Goal: Task Accomplishment & Management: Complete application form

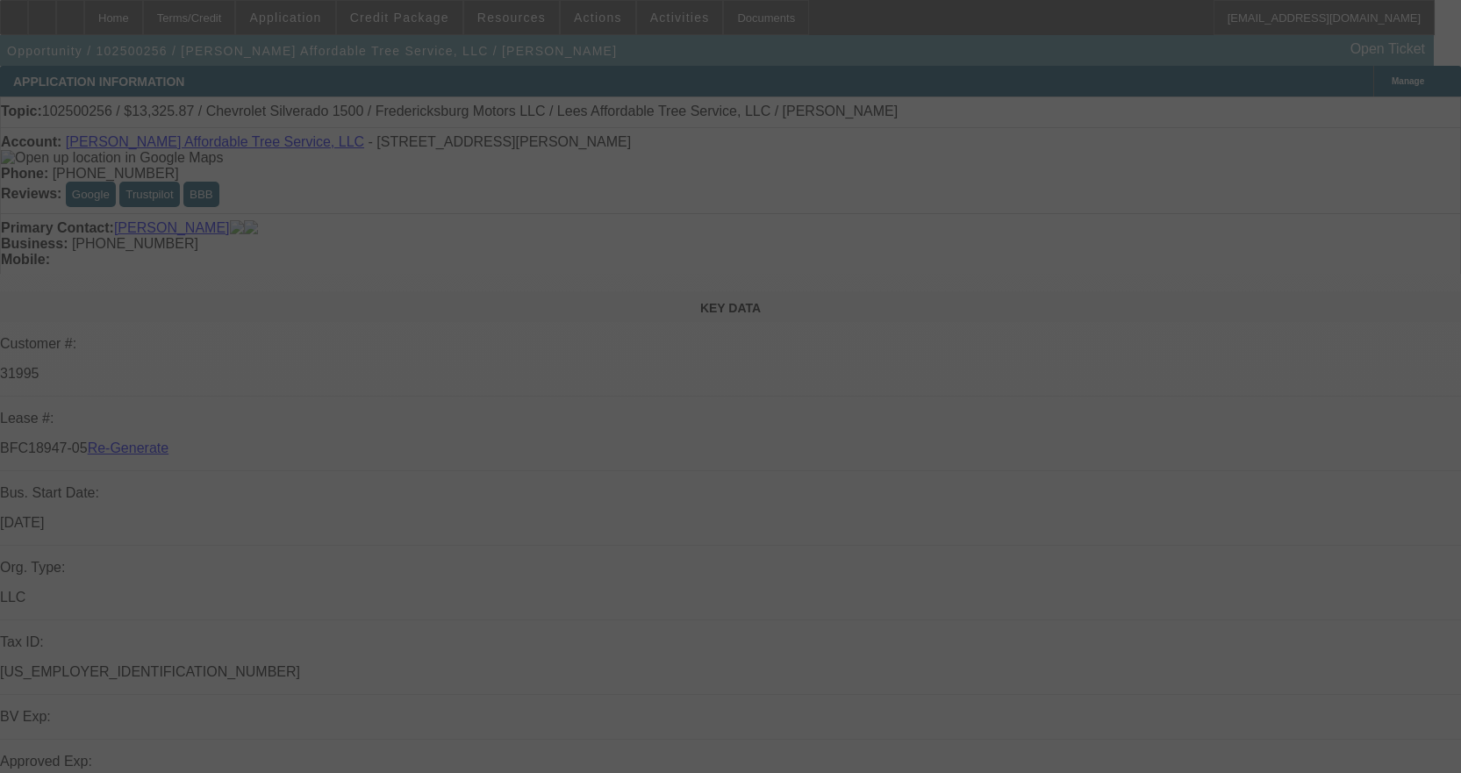
select select "3"
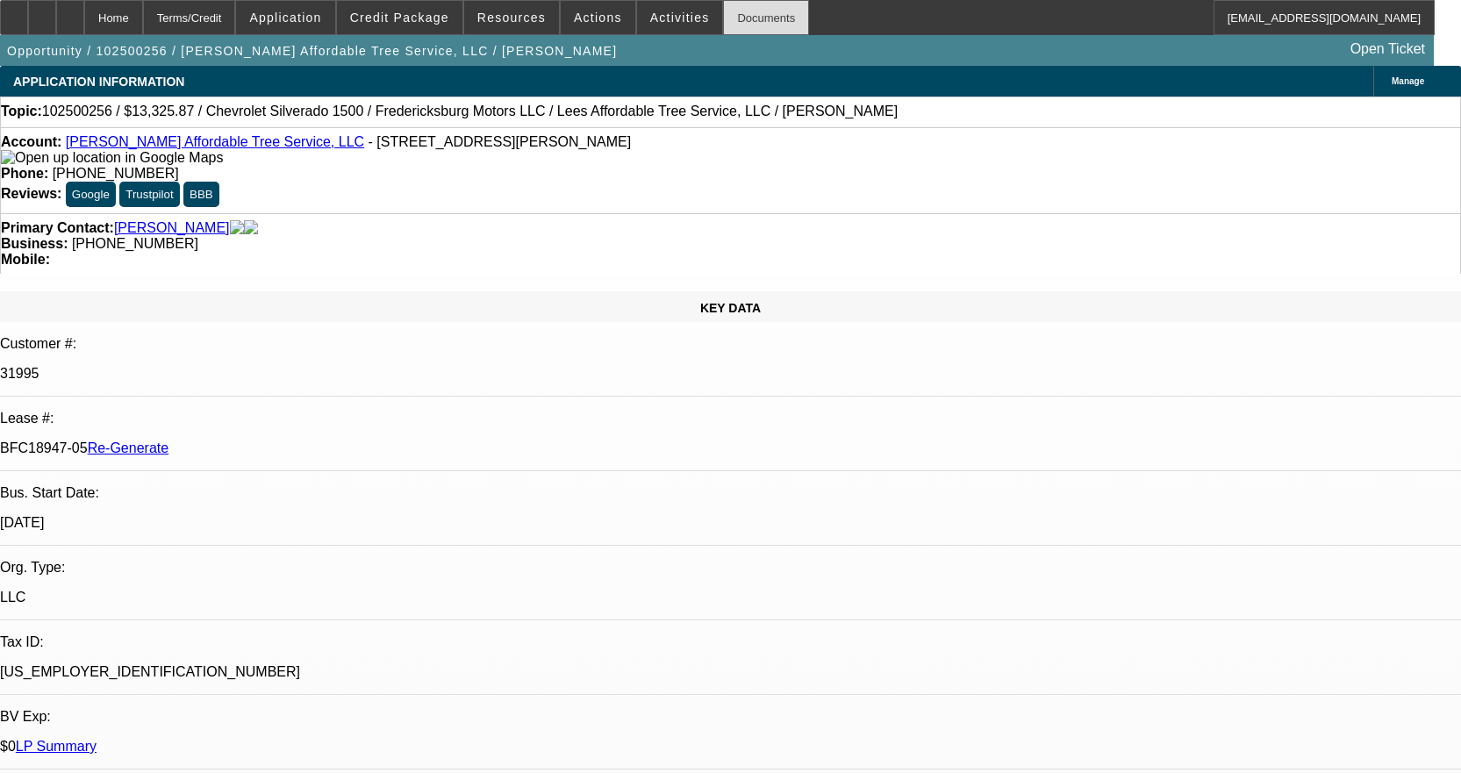
select select "0"
click at [742, 14] on div "Documents" at bounding box center [766, 17] width 86 height 35
select select "1"
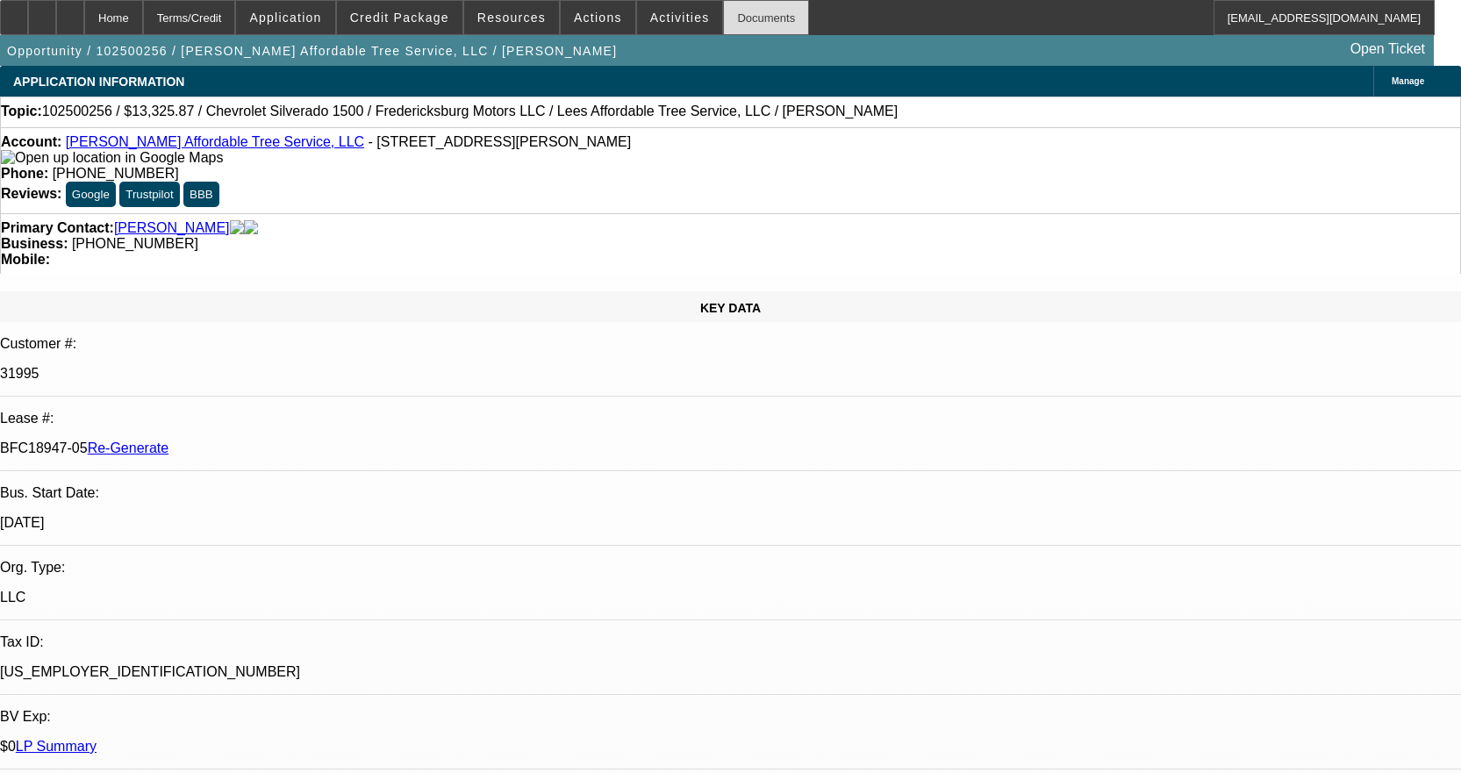
select select "3"
select select "6"
click at [740, 22] on div "Documents" at bounding box center [766, 17] width 86 height 35
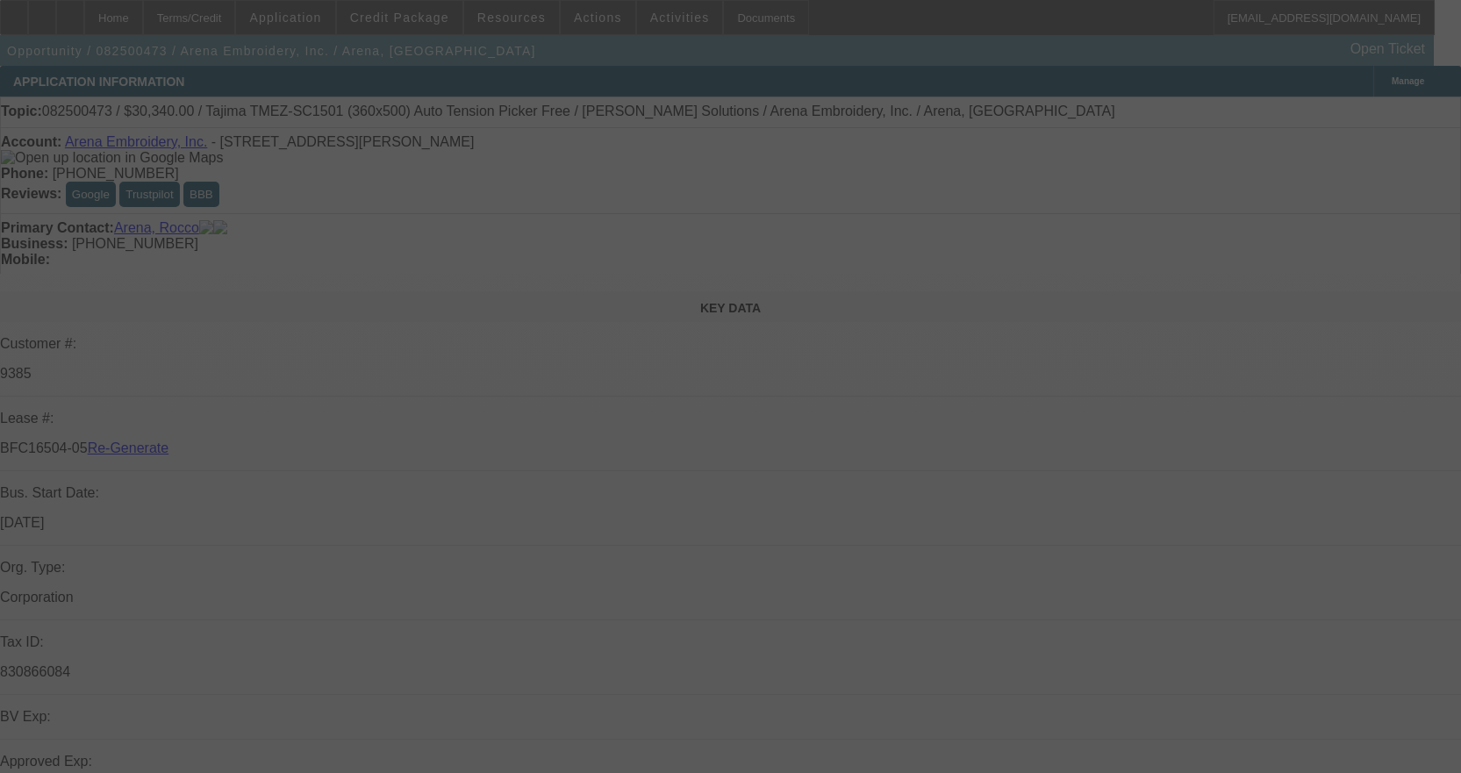
select select "3"
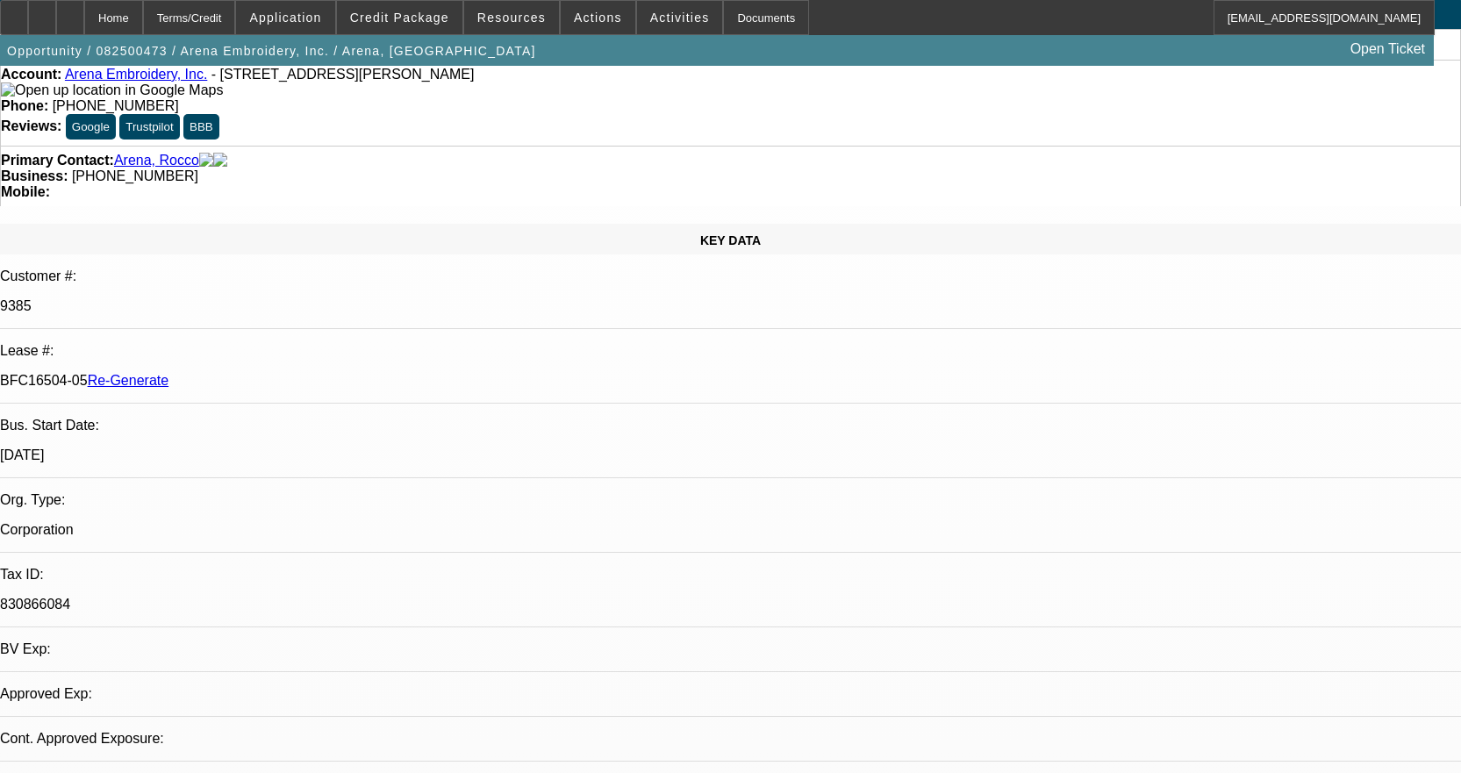
select select "0"
select select "2"
select select "0.1"
select select "4"
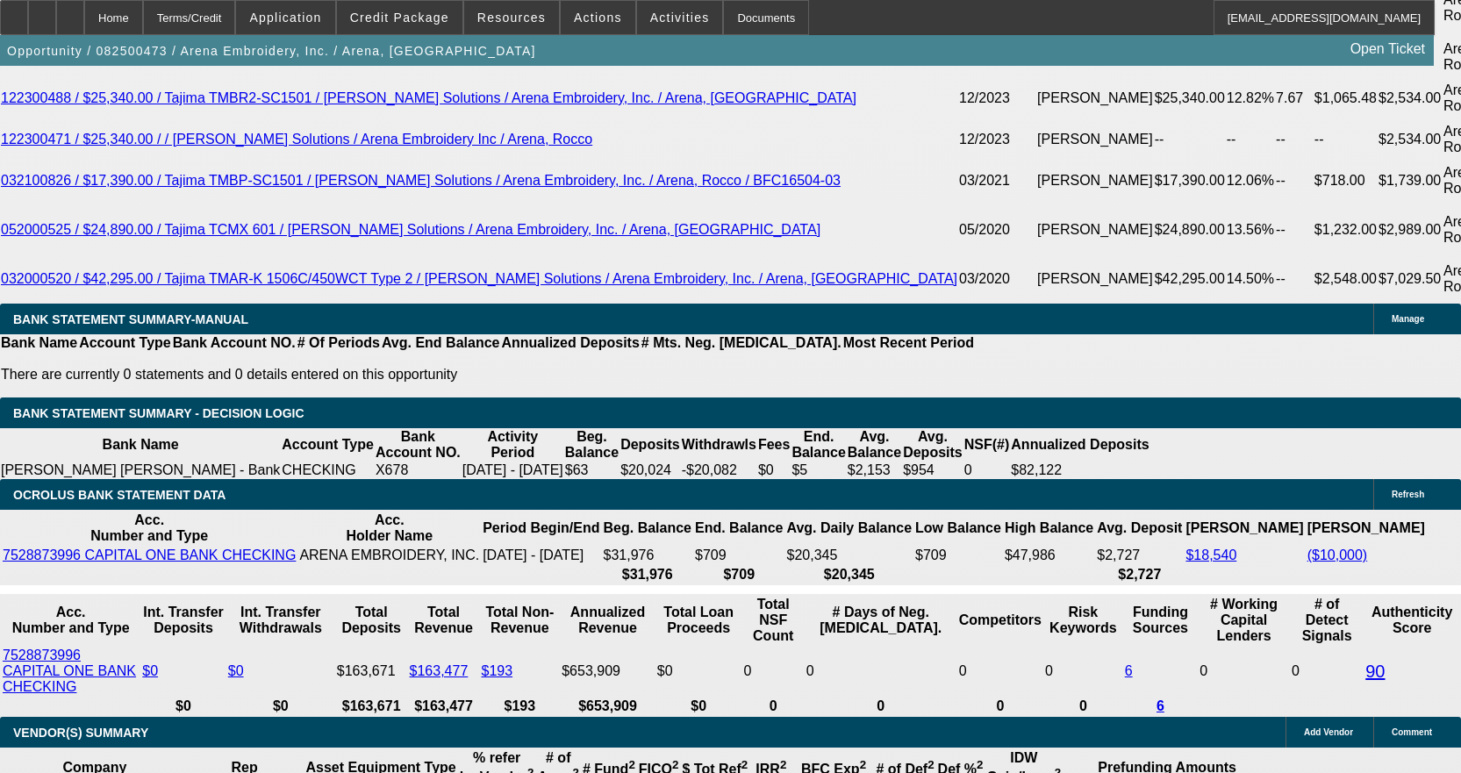
scroll to position [3420, 0]
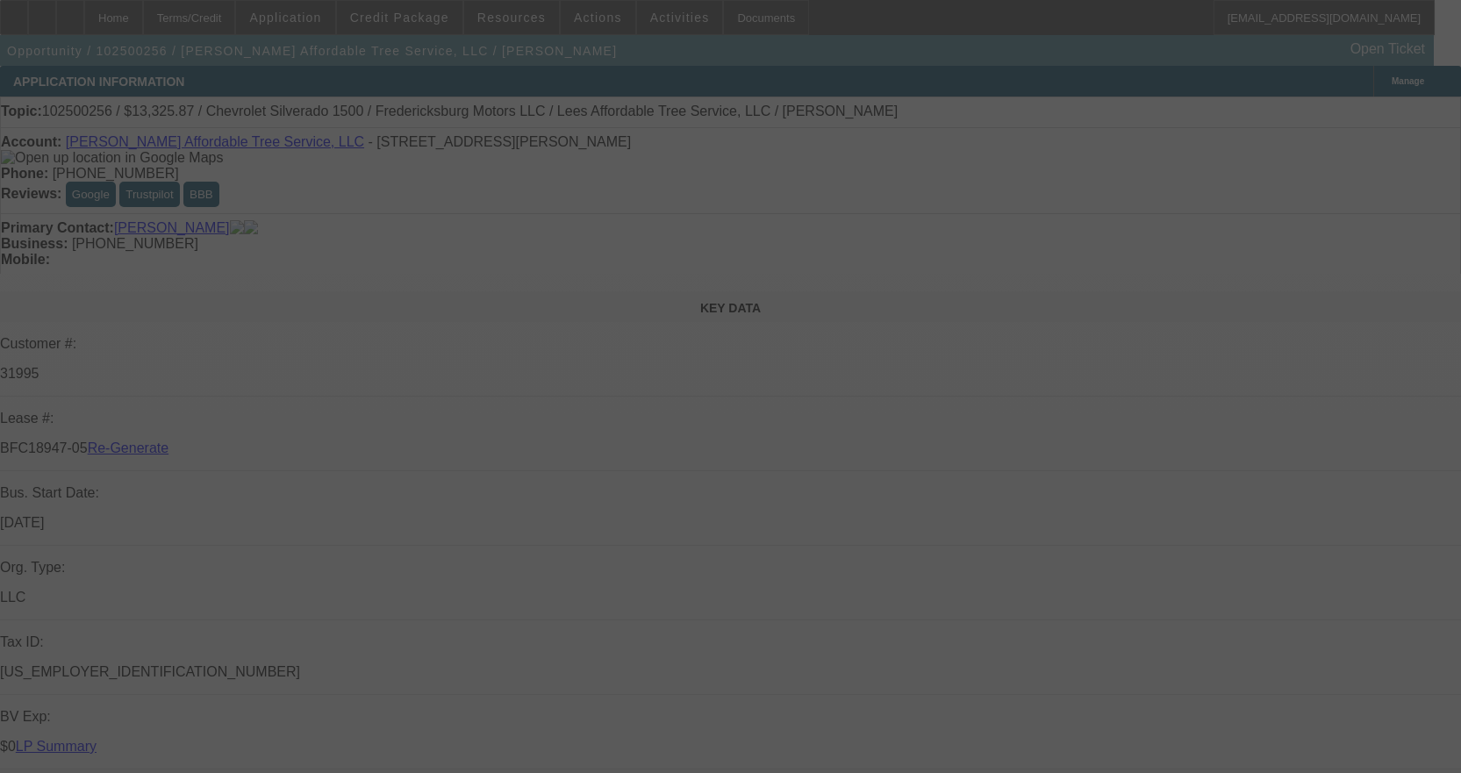
select select "3"
select select "0"
select select "3"
select select "0"
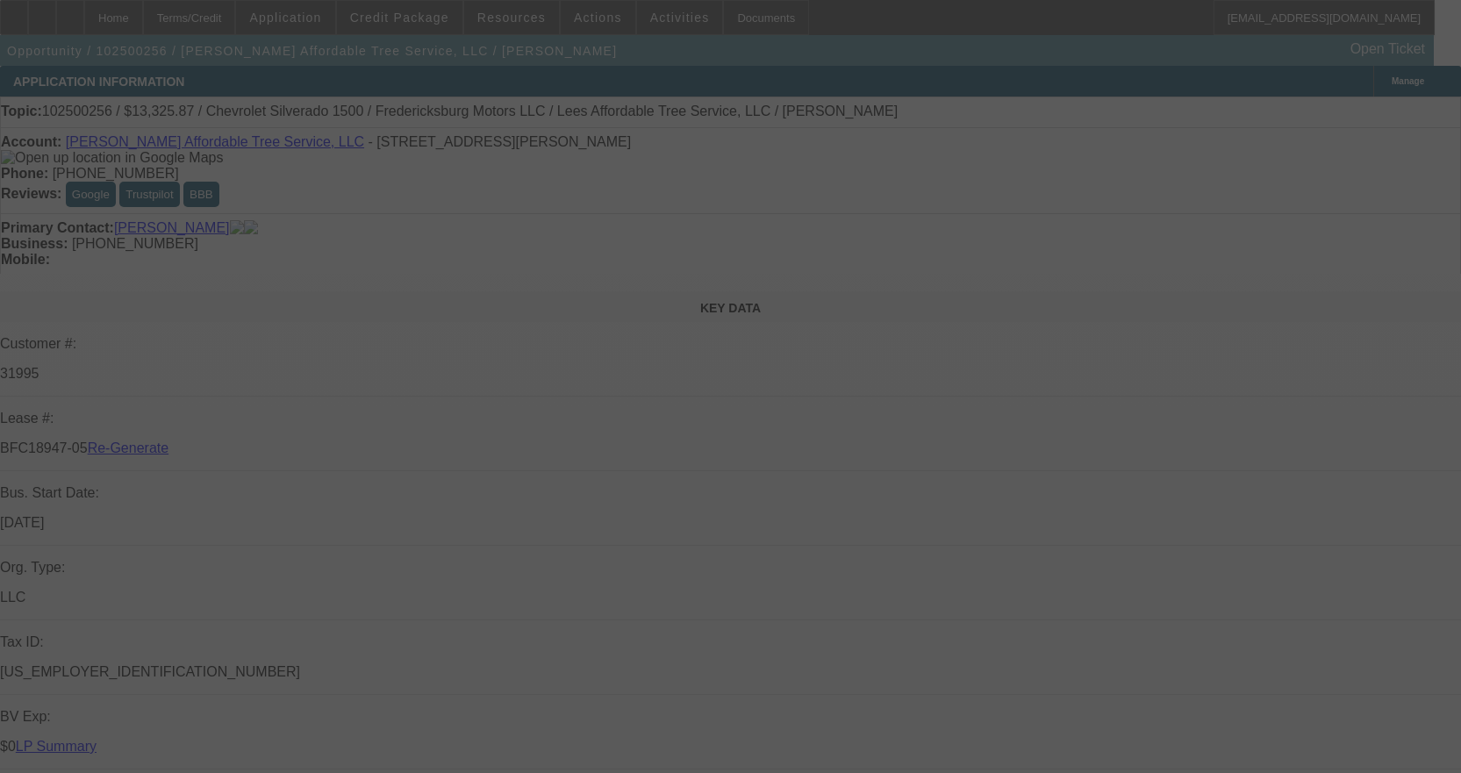
select select "6"
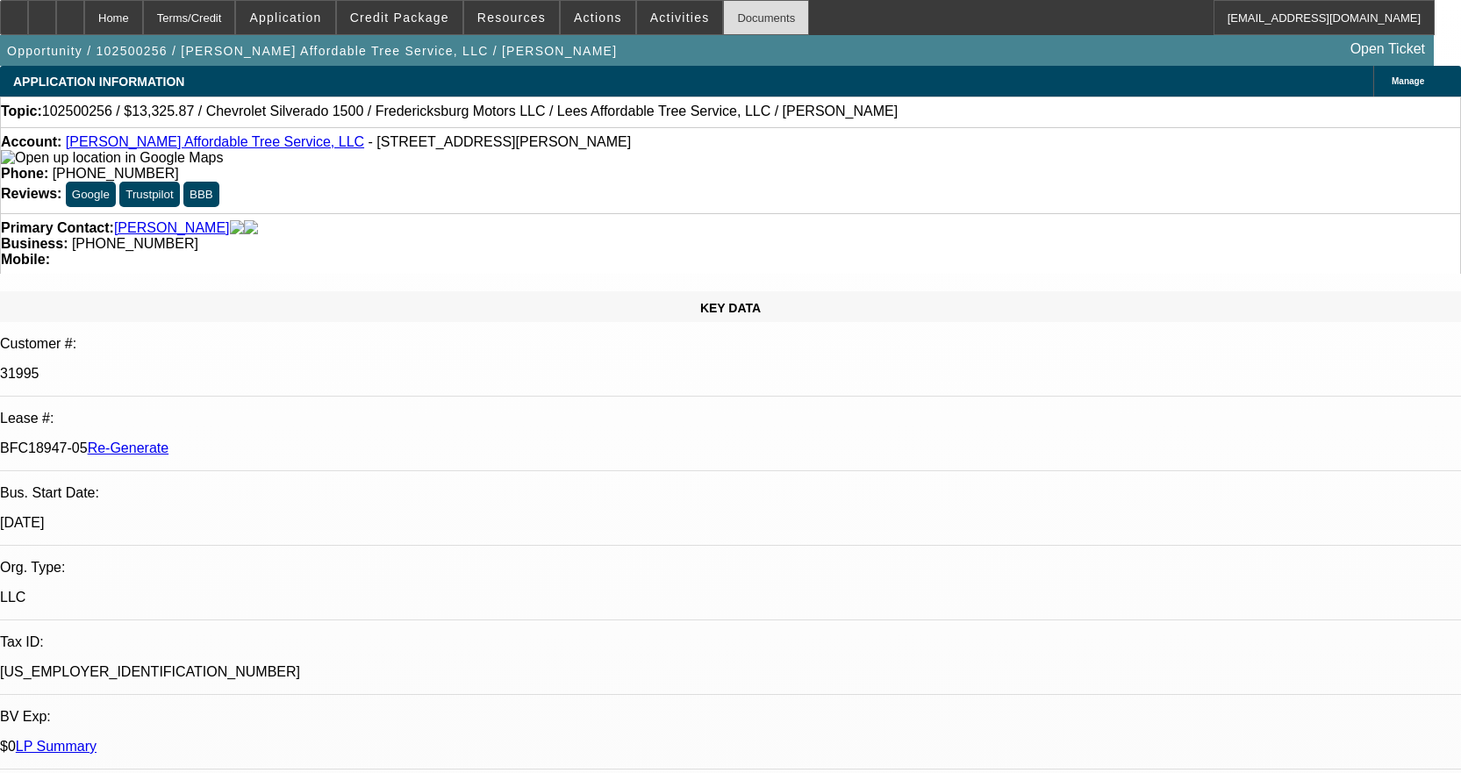
click at [754, 19] on div "Documents" at bounding box center [766, 17] width 86 height 35
click at [732, 17] on div "Documents" at bounding box center [766, 17] width 86 height 35
click at [586, 20] on span "Actions" at bounding box center [598, 18] width 48 height 14
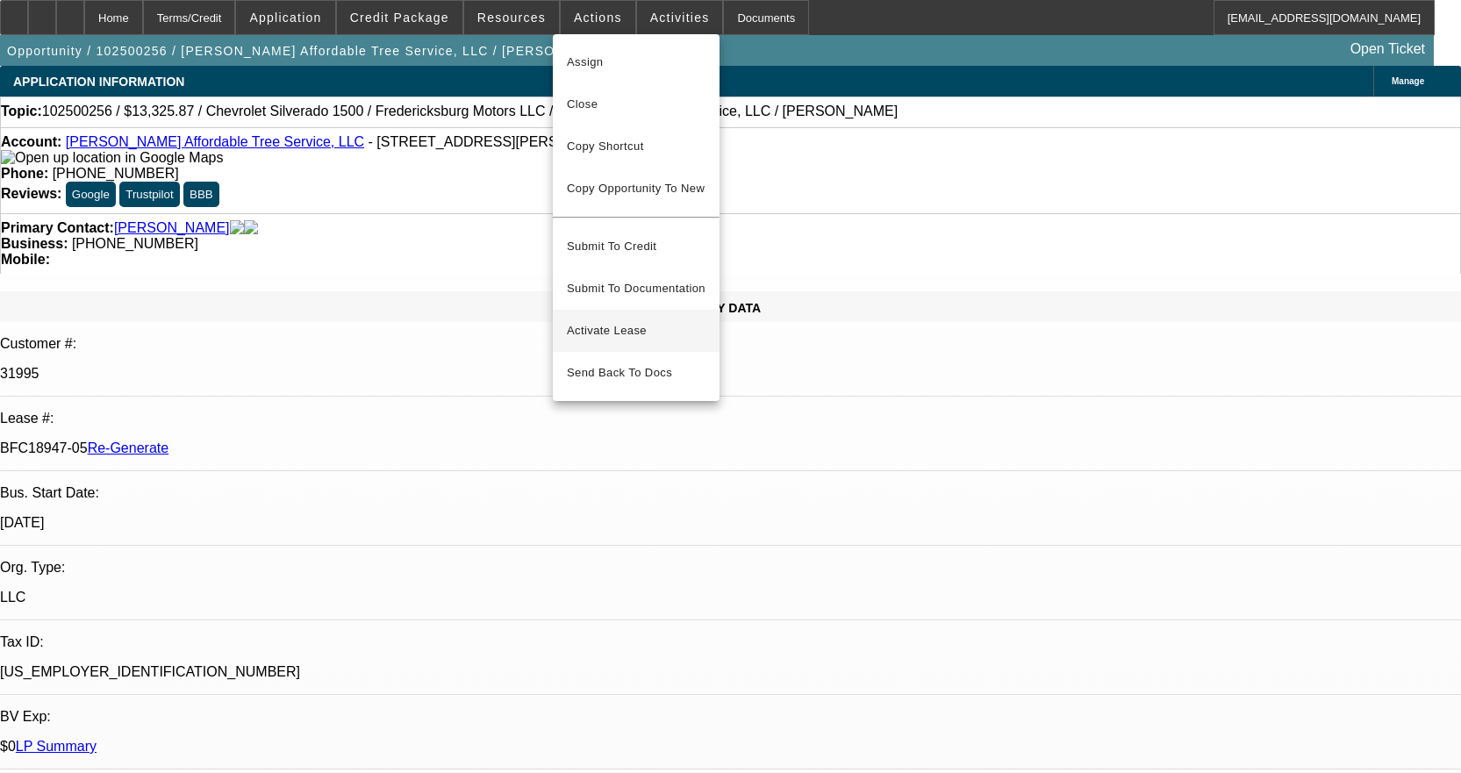
click at [630, 320] on span "Activate Lease" at bounding box center [636, 330] width 139 height 21
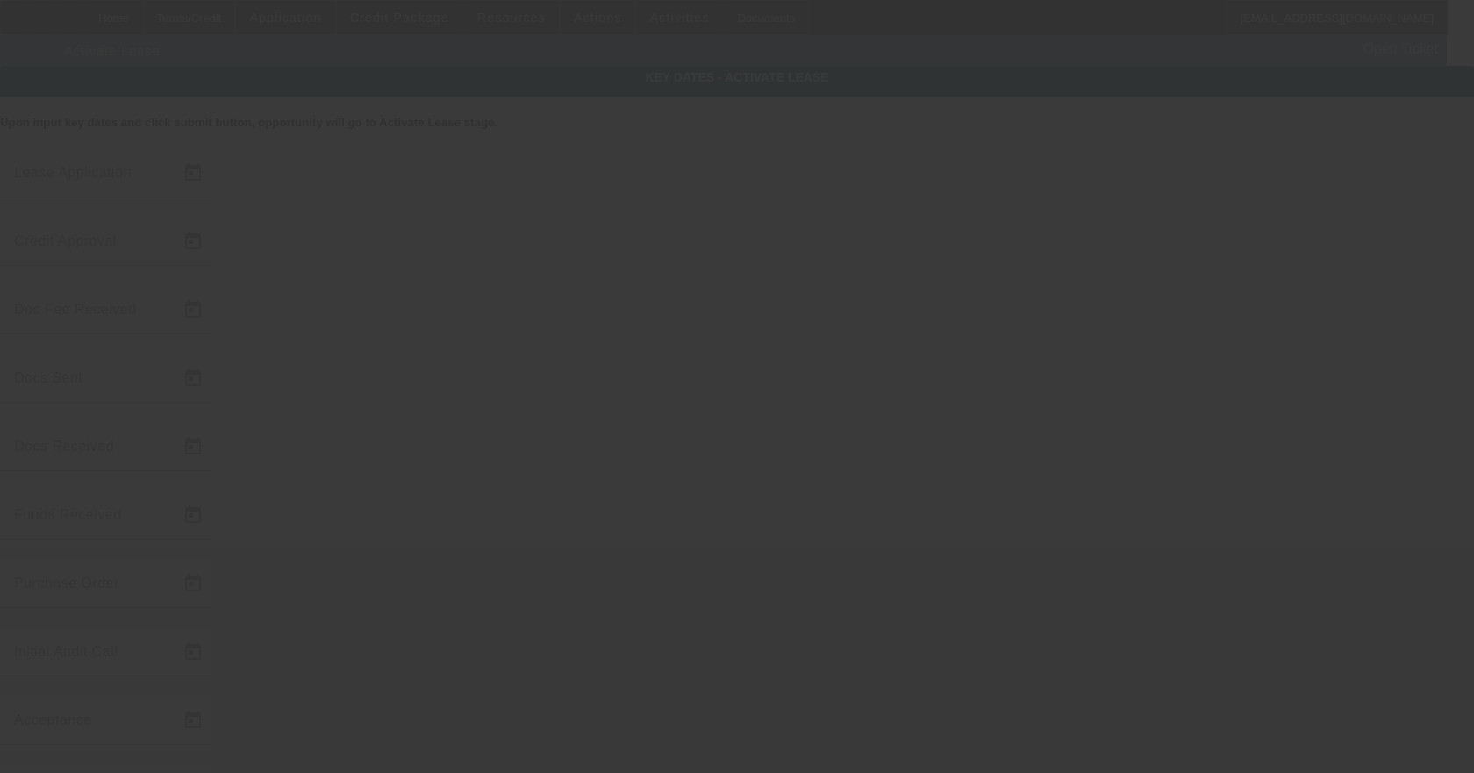
type input "10/9/2025"
type input "[DATE]"
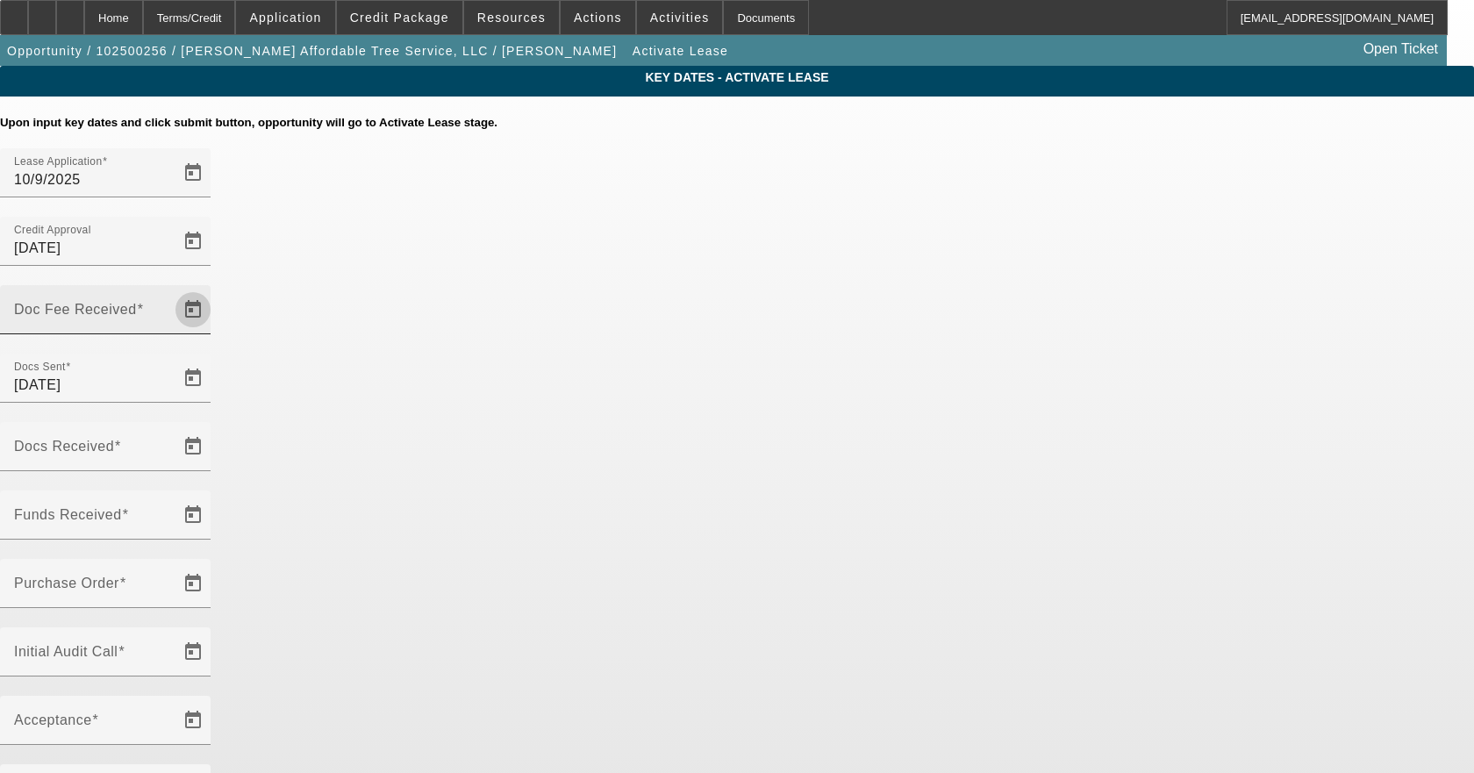
click at [214, 289] on span "Open calendar" at bounding box center [193, 310] width 42 height 42
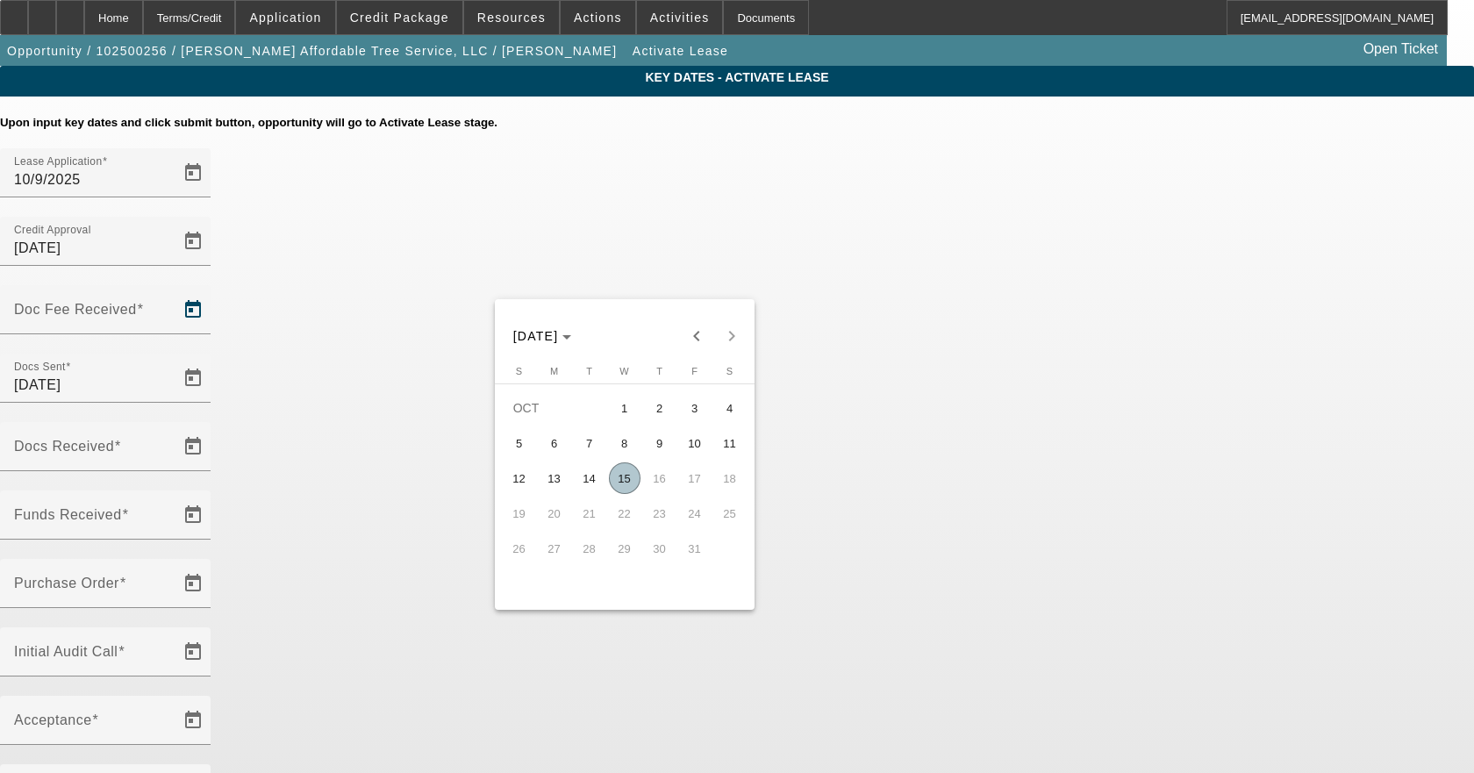
click at [623, 494] on span "15" at bounding box center [625, 479] width 32 height 32
type input "10/15/2025"
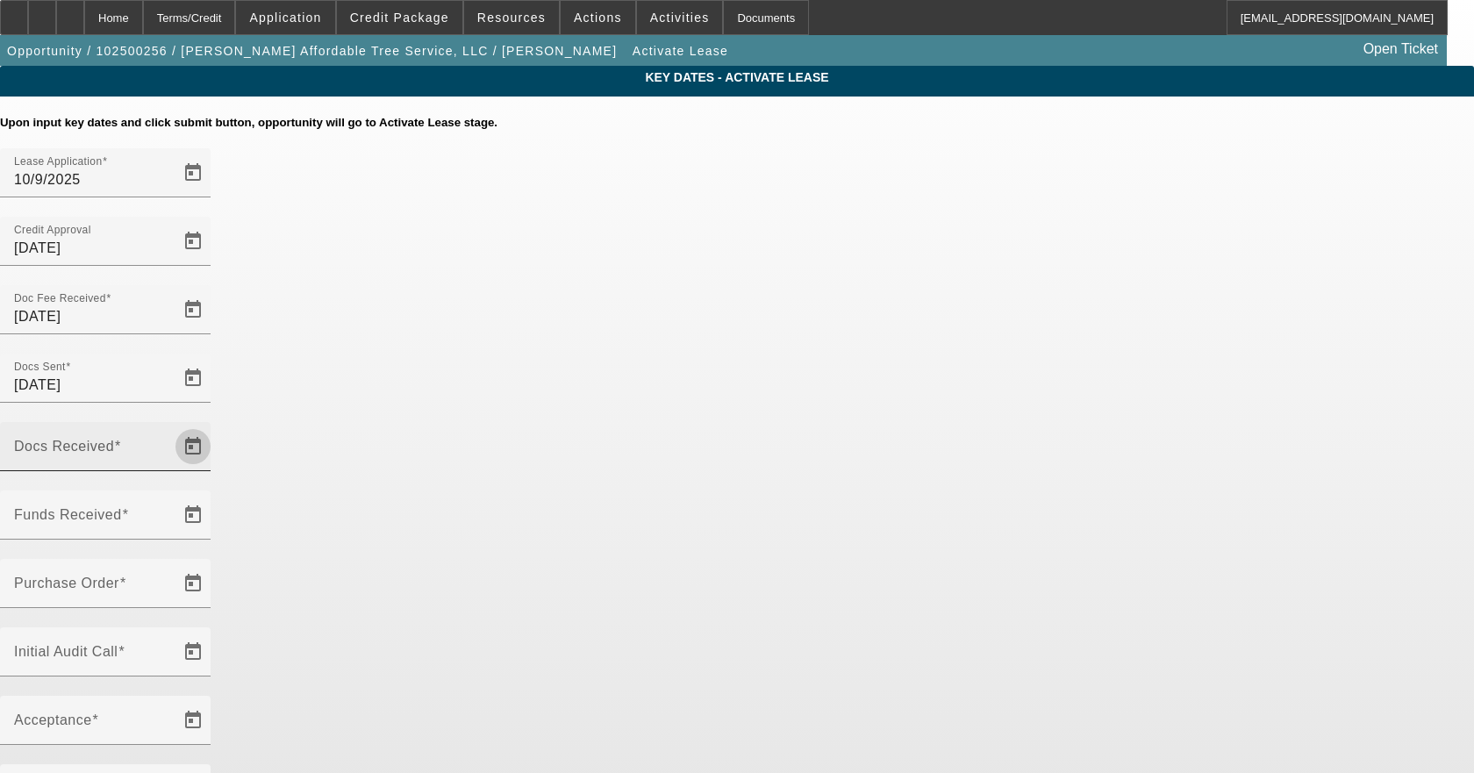
click at [214, 426] on span "Open calendar" at bounding box center [193, 447] width 42 height 42
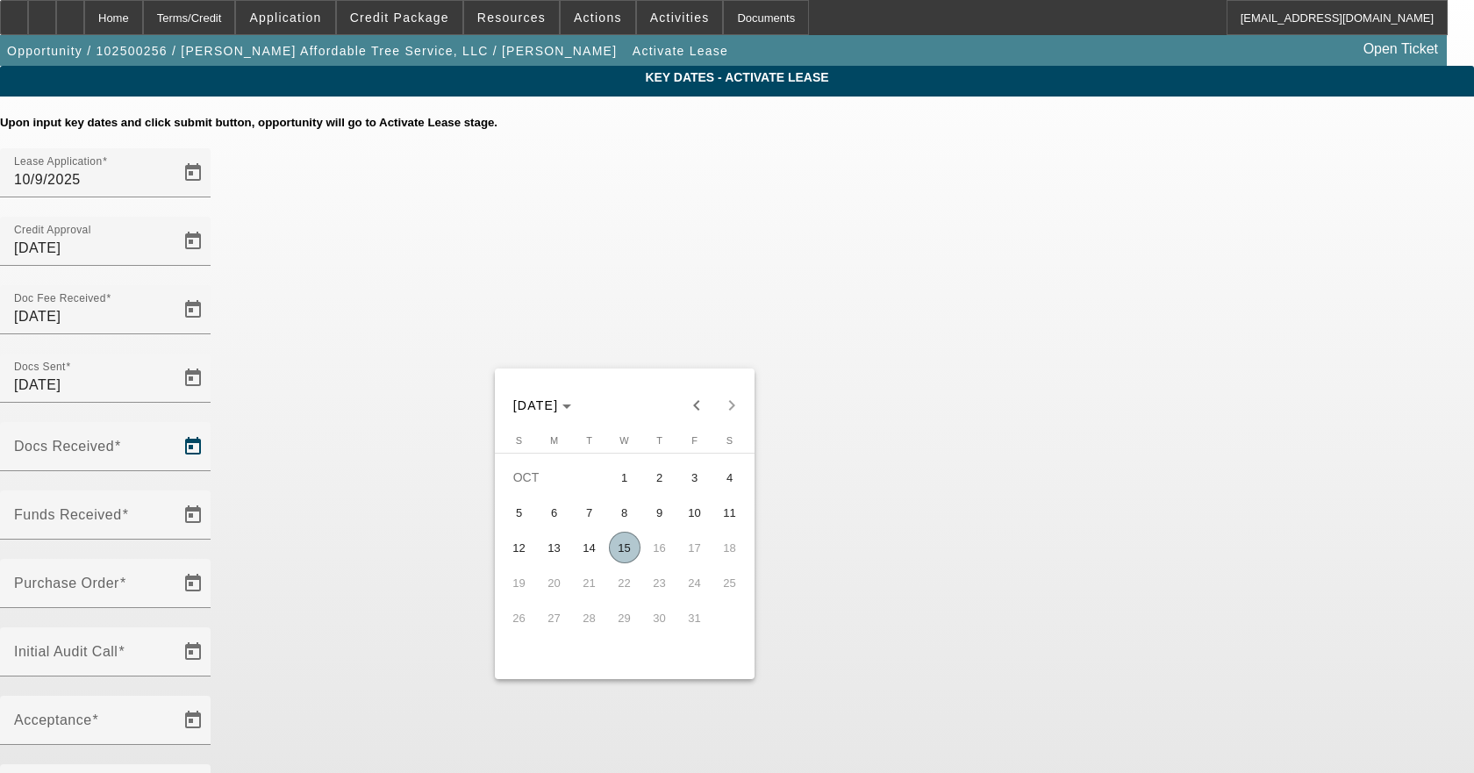
click at [617, 552] on span "15" at bounding box center [625, 548] width 32 height 32
type input "10/15/2025"
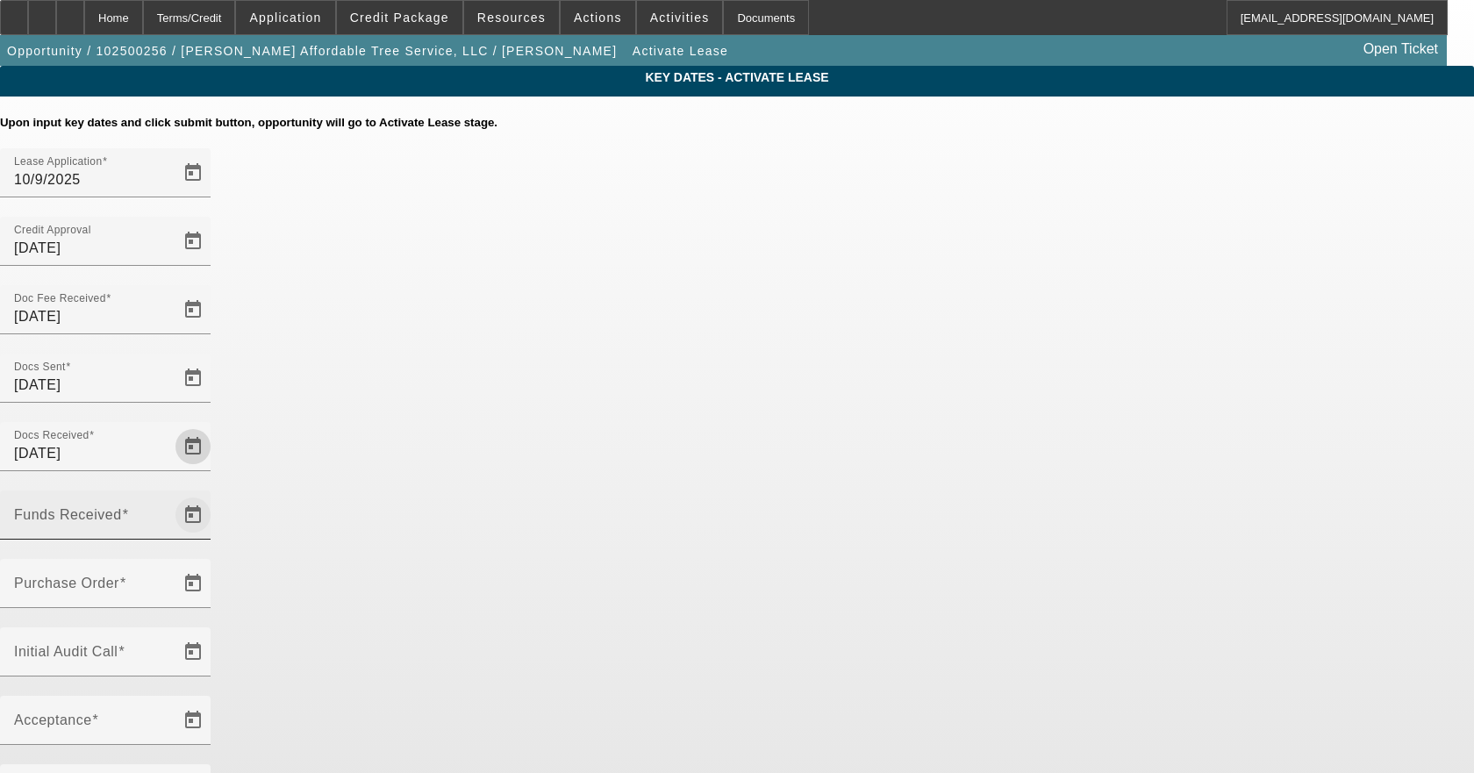
click at [214, 494] on span "Open calendar" at bounding box center [193, 515] width 42 height 42
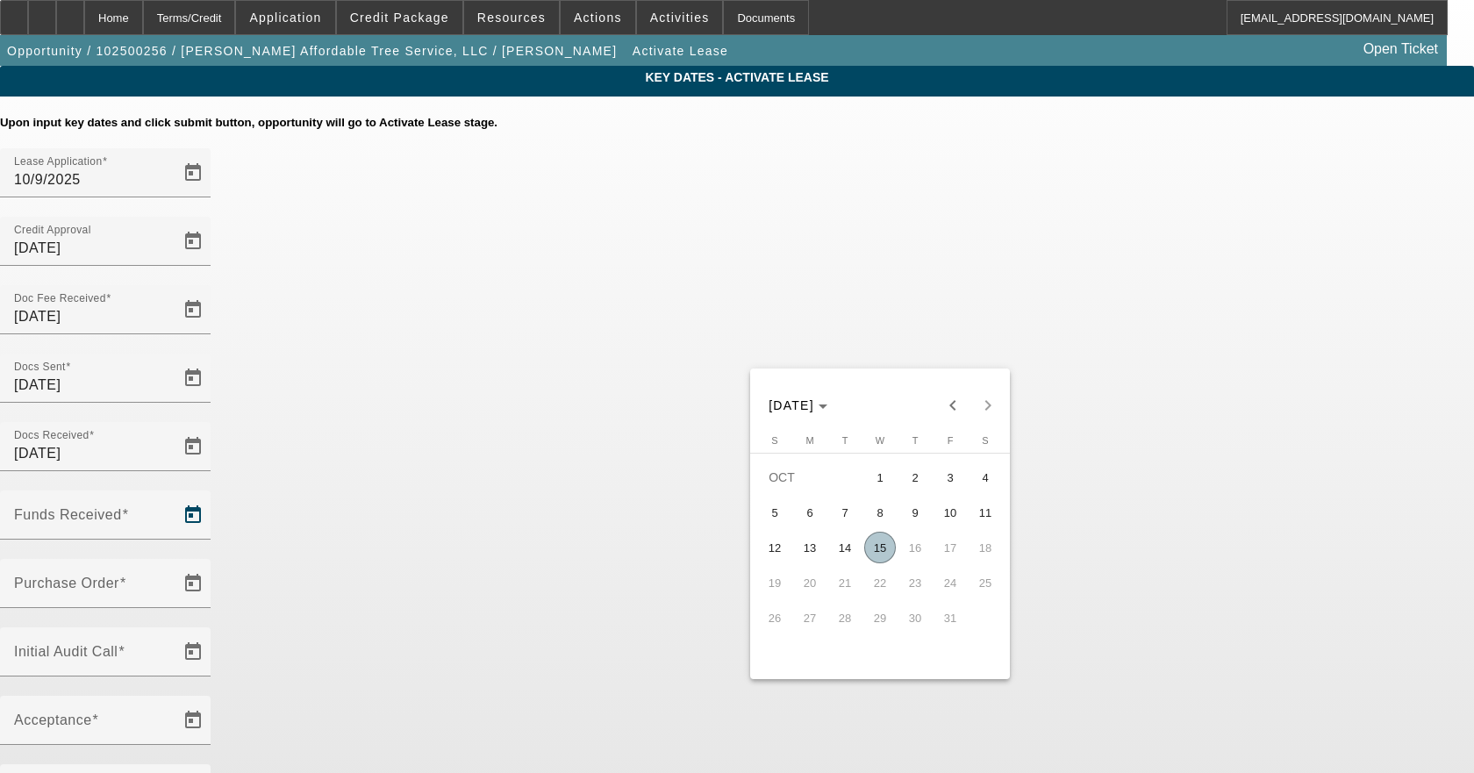
click at [877, 560] on span "15" at bounding box center [880, 548] width 32 height 32
type input "10/15/2025"
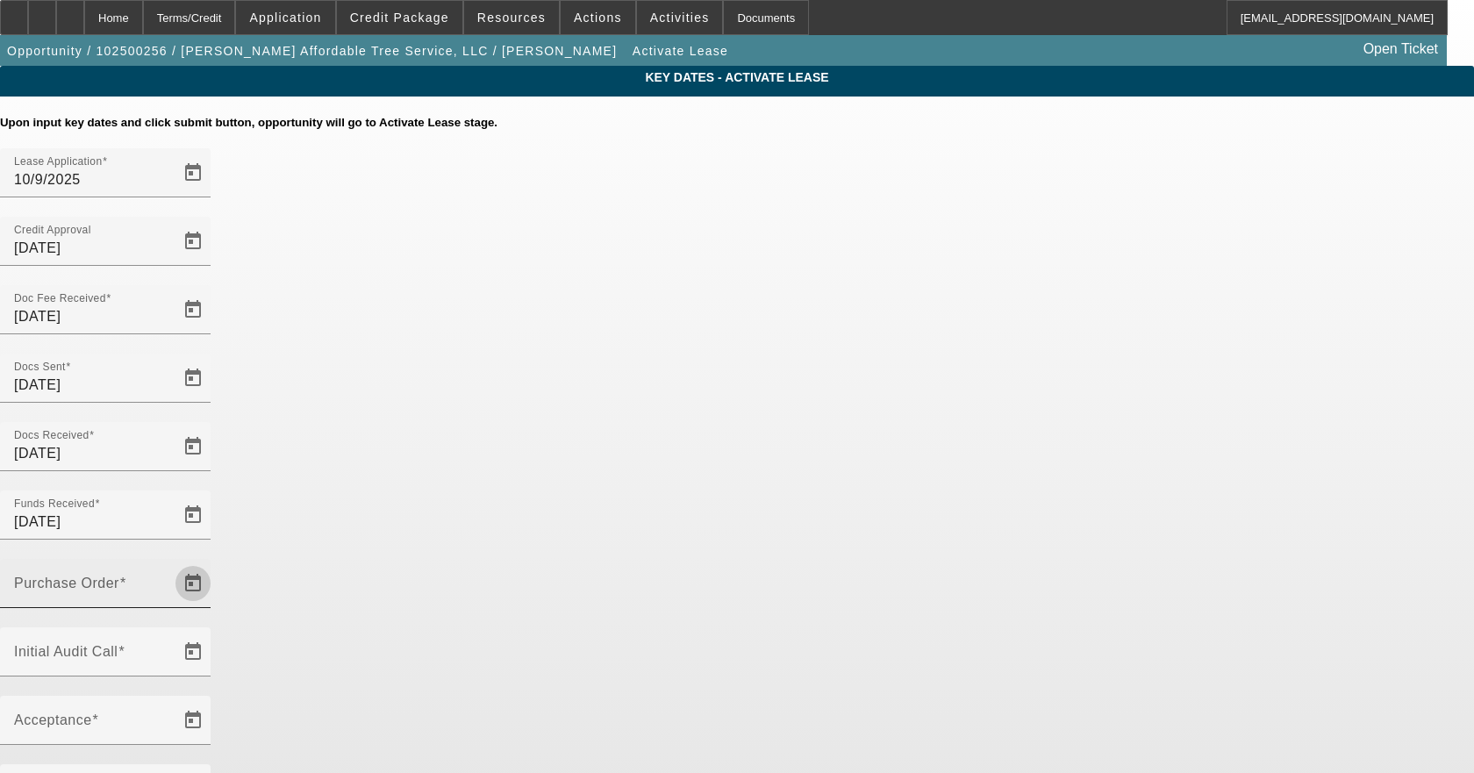
click at [214, 563] on span "Open calendar" at bounding box center [193, 584] width 42 height 42
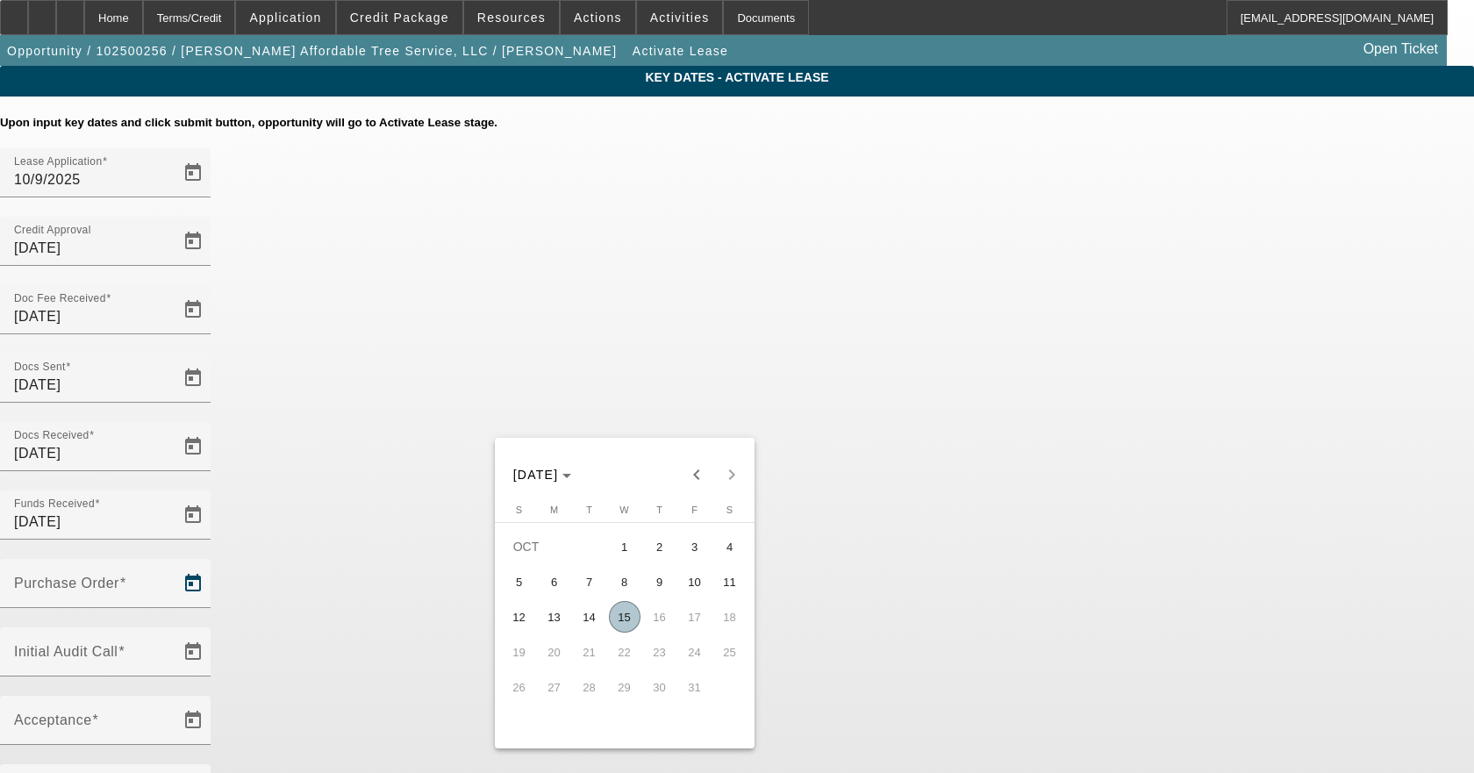
click at [627, 626] on span "15" at bounding box center [625, 617] width 32 height 32
type input "10/15/2025"
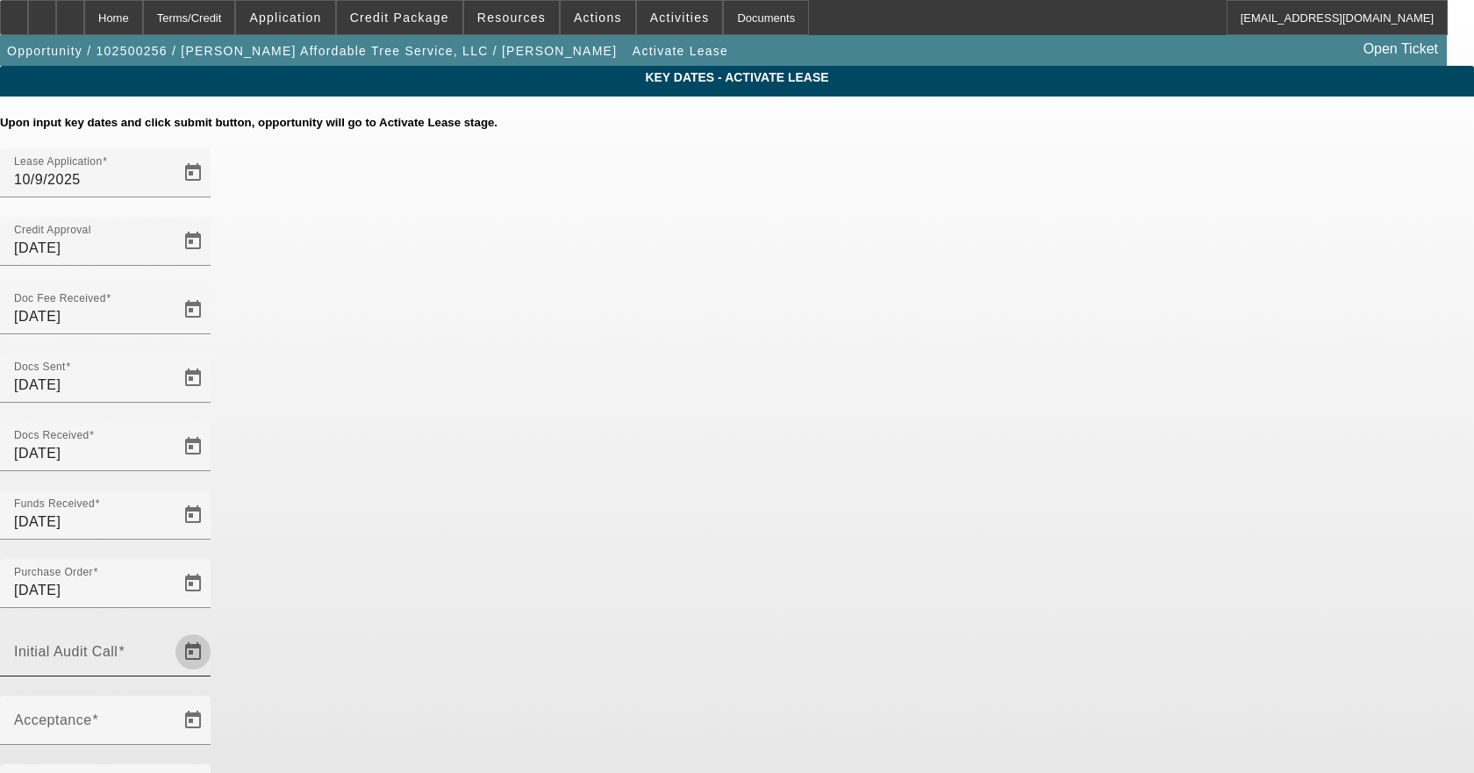
click at [214, 631] on span "Open calendar" at bounding box center [193, 652] width 42 height 42
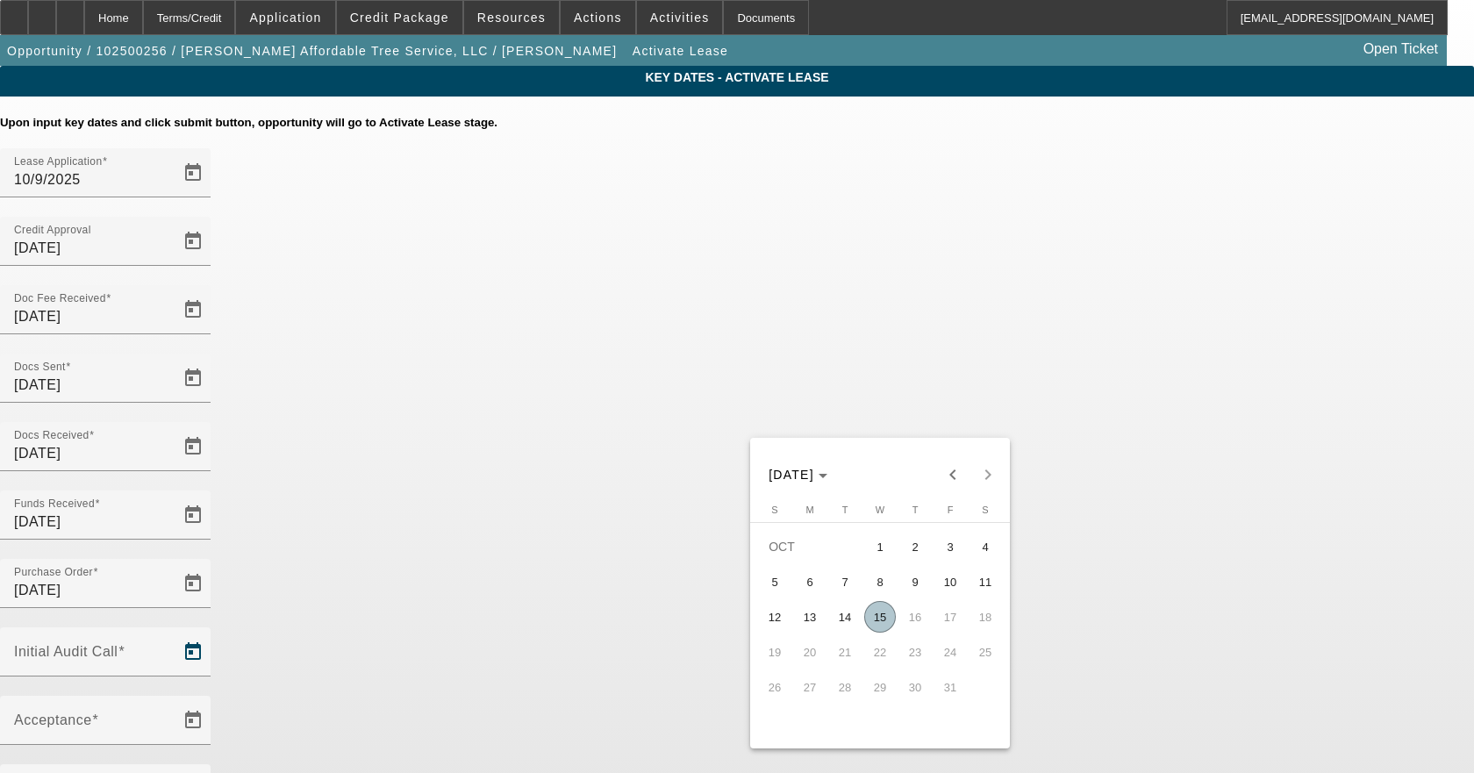
click at [873, 632] on span "15" at bounding box center [880, 617] width 32 height 32
type input "10/15/2025"
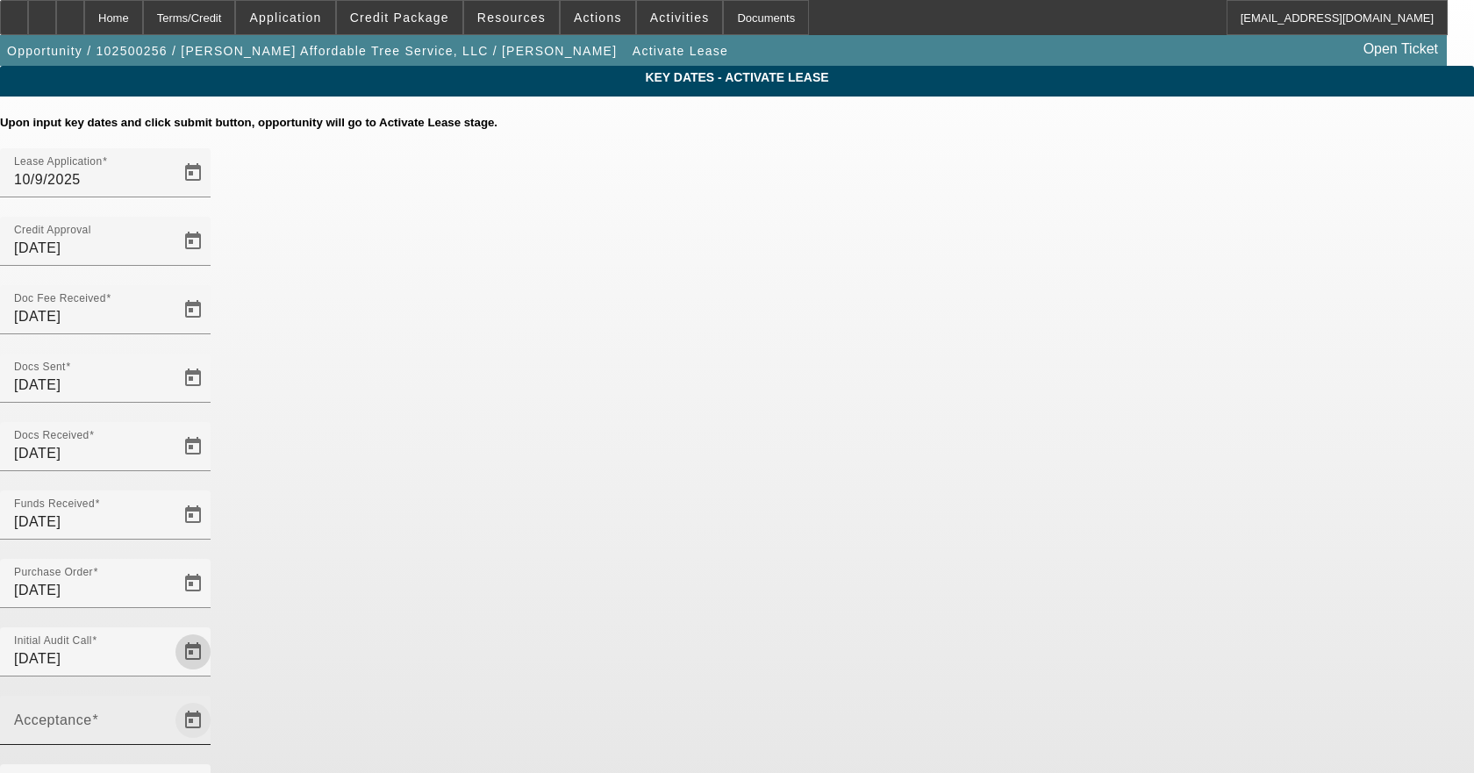
click at [214, 699] on span "Open calendar" at bounding box center [193, 720] width 42 height 42
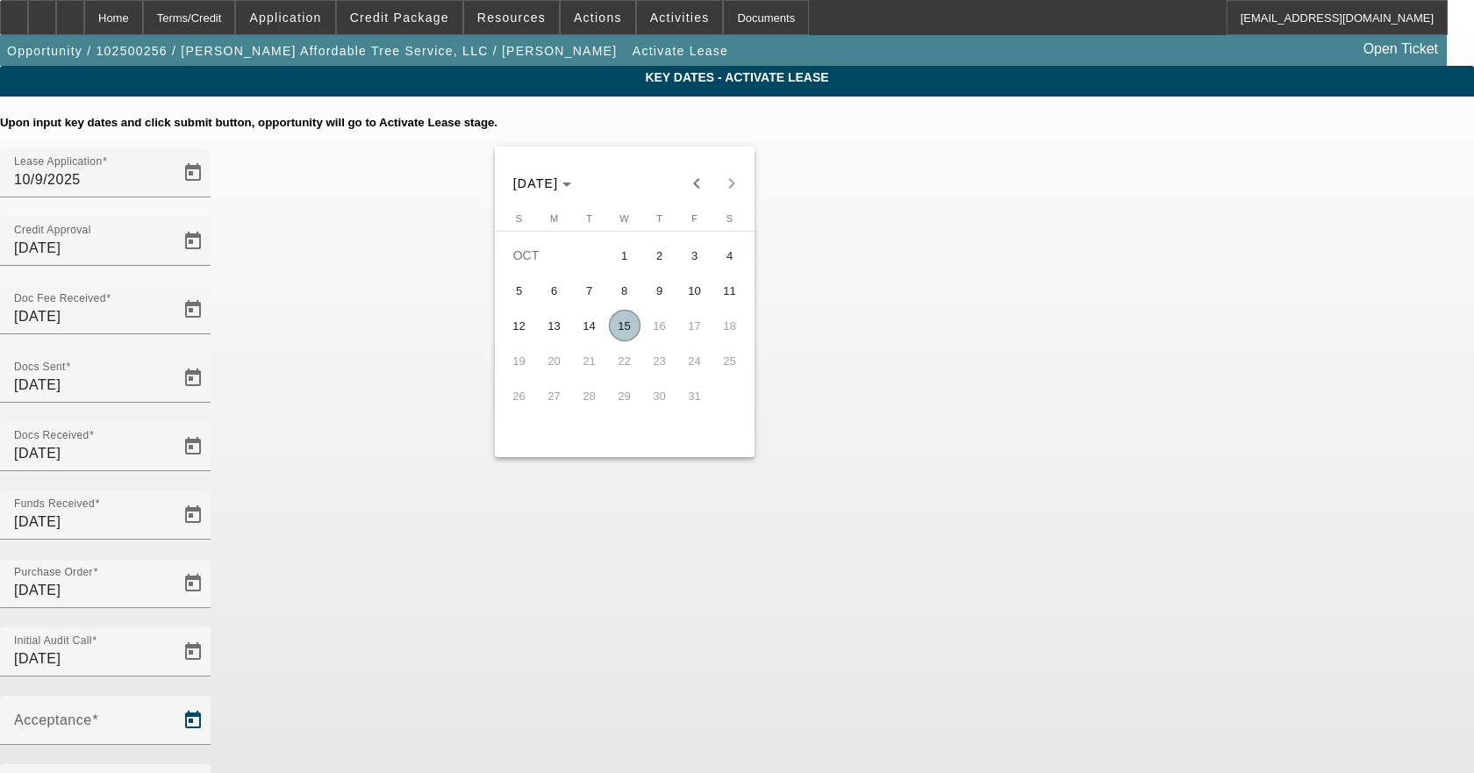
click at [614, 328] on span "15" at bounding box center [625, 326] width 32 height 32
type input "10/15/2025"
type input "11/1/2025"
type input "12/1/2025"
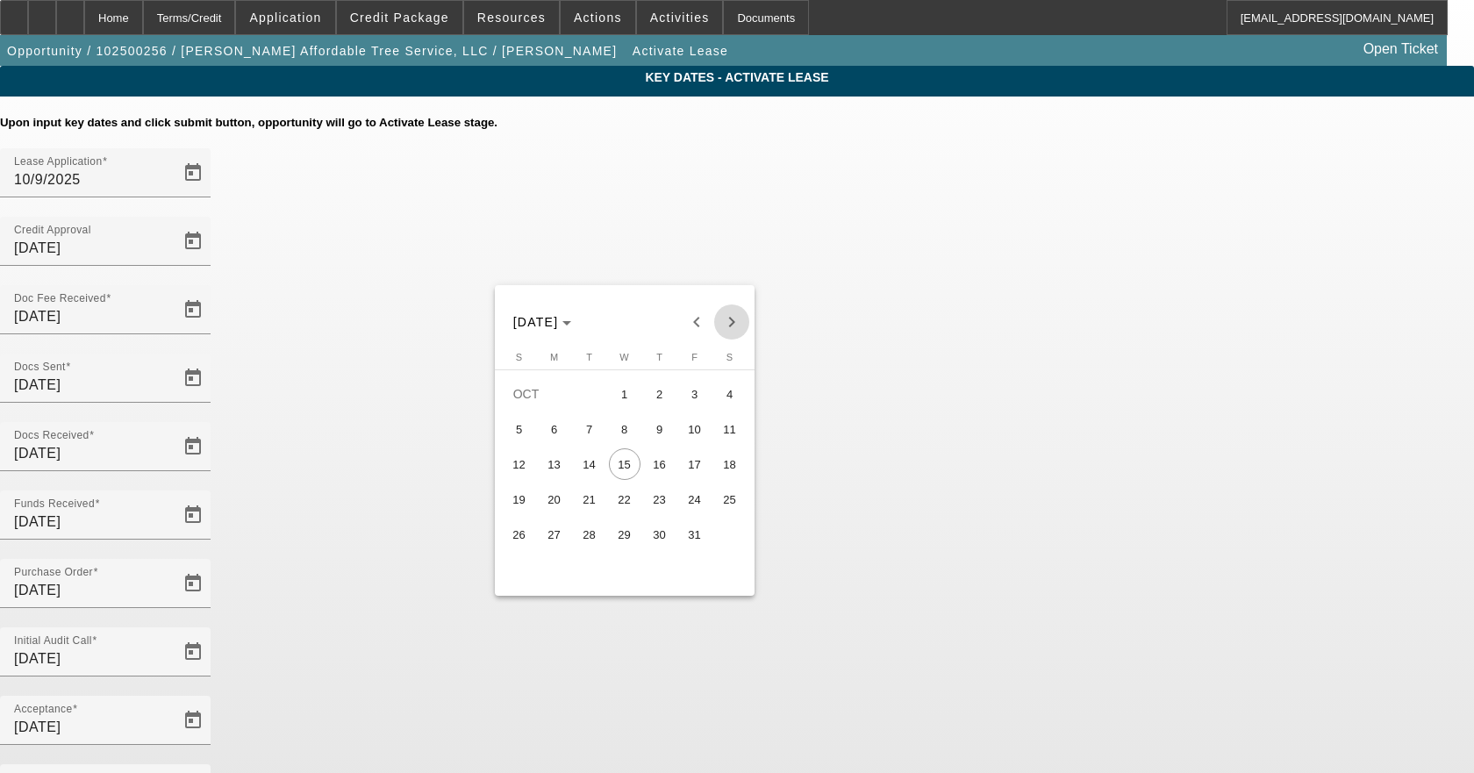
click at [726, 325] on span "Next month" at bounding box center [731, 322] width 35 height 35
click at [721, 477] on span "15" at bounding box center [730, 464] width 32 height 32
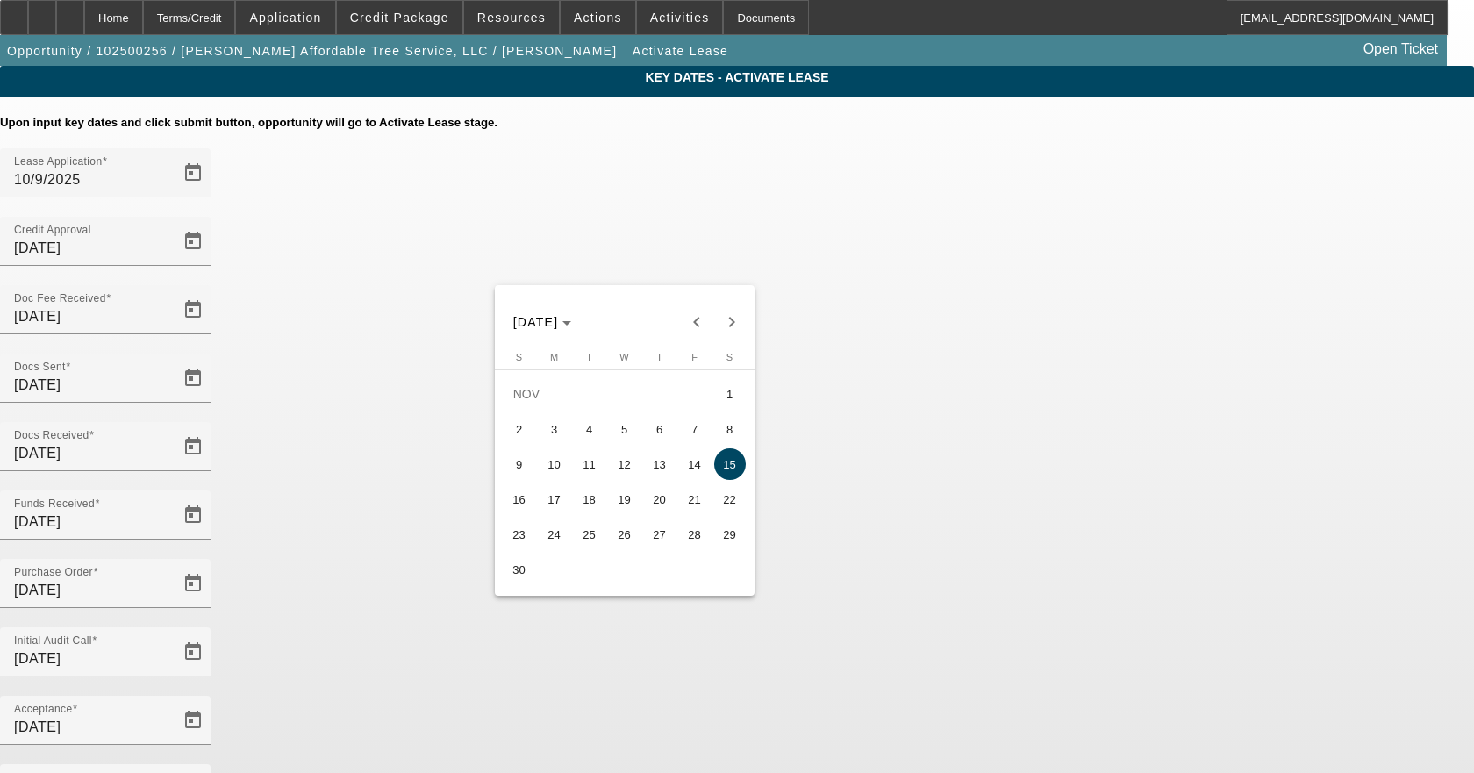
click at [565, 505] on span "17" at bounding box center [555, 500] width 32 height 32
type input "11/17/2025"
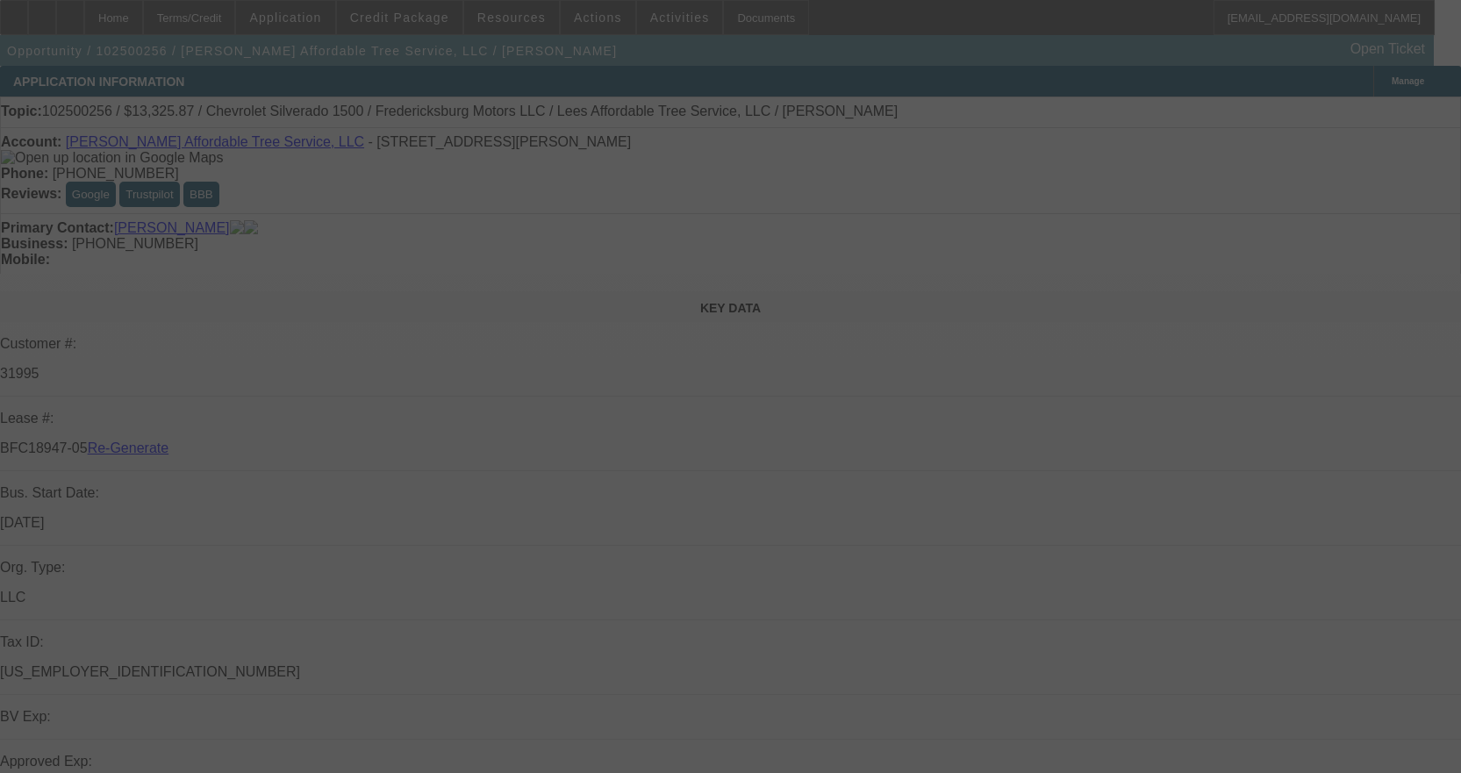
select select "4"
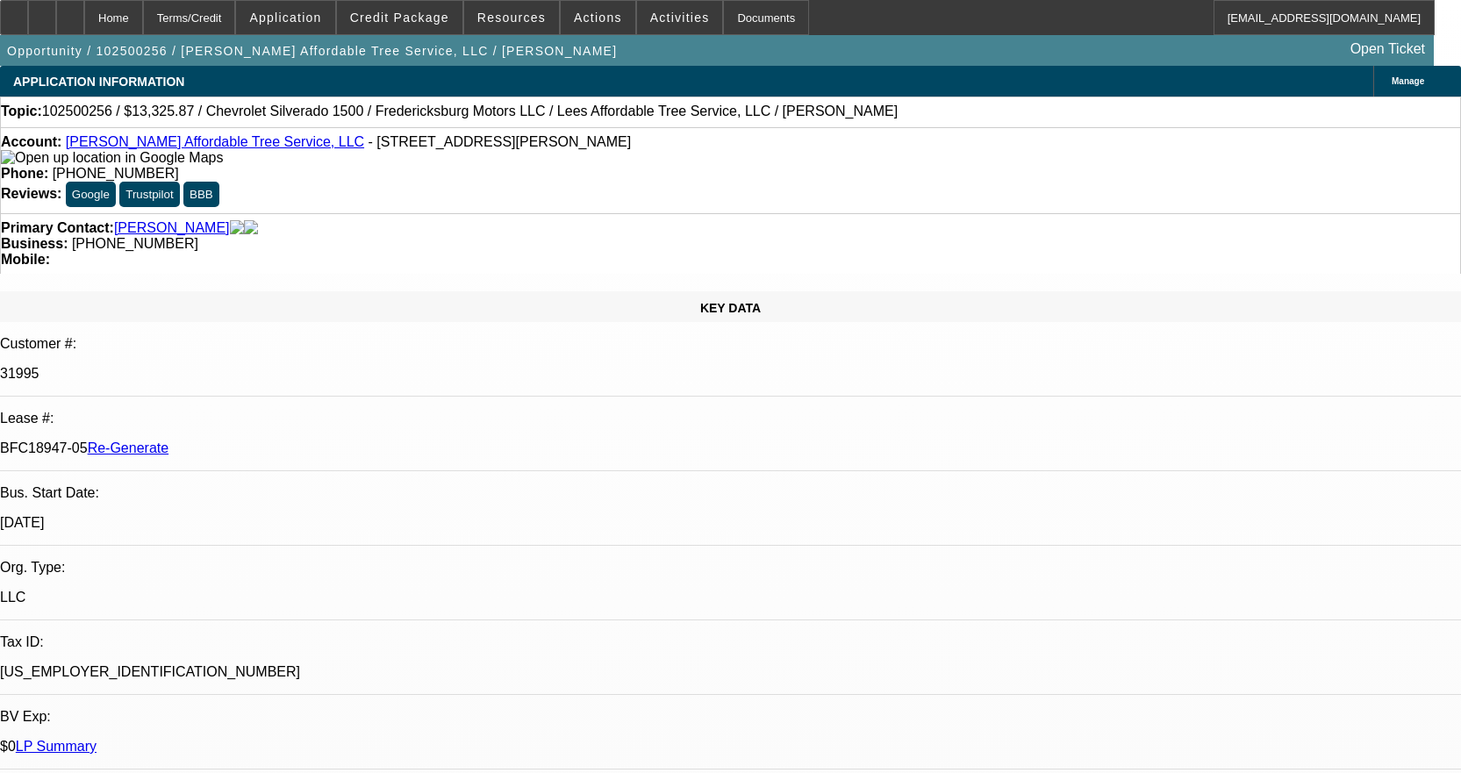
select select "0"
select select "3"
select select "0"
select select "6"
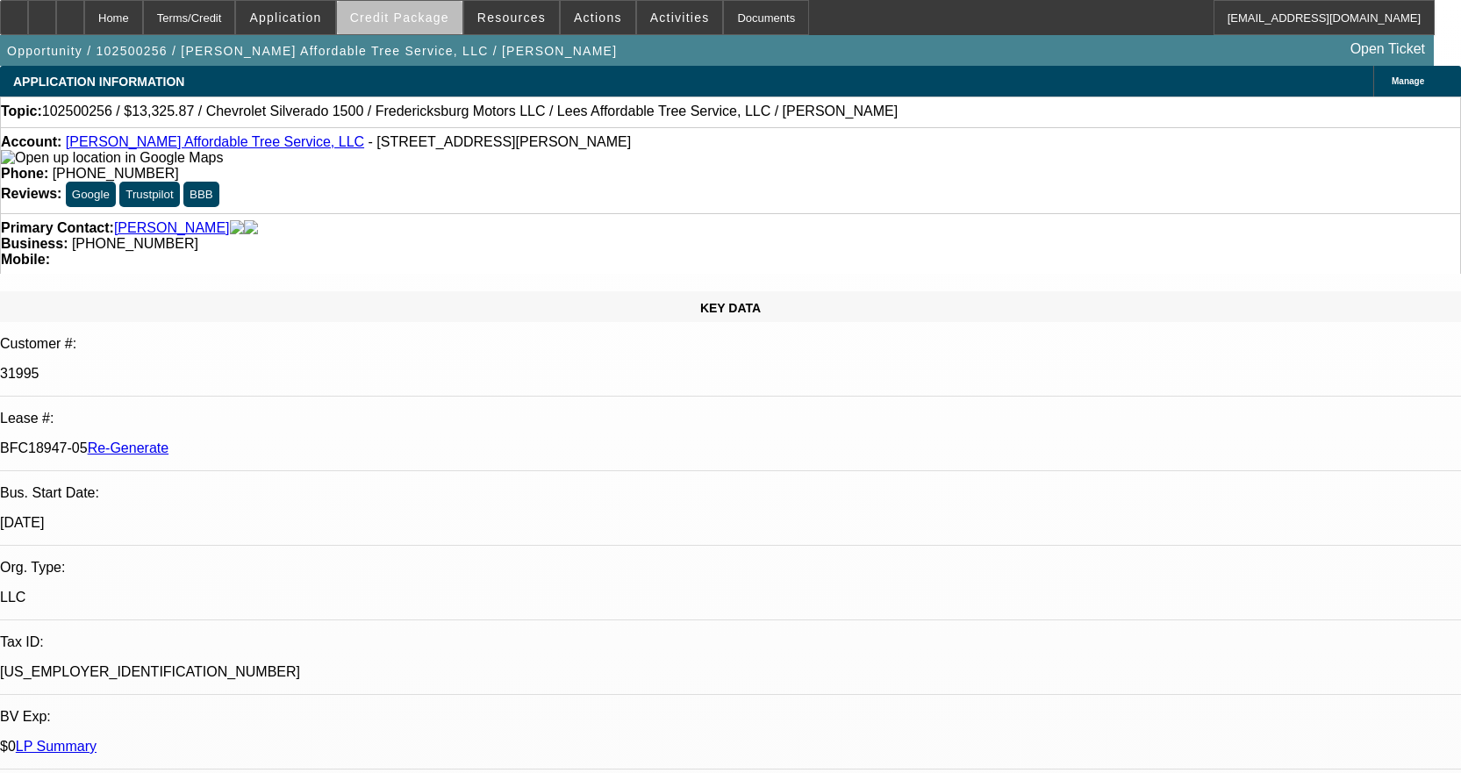
click at [448, 21] on span "Credit Package" at bounding box center [399, 18] width 99 height 14
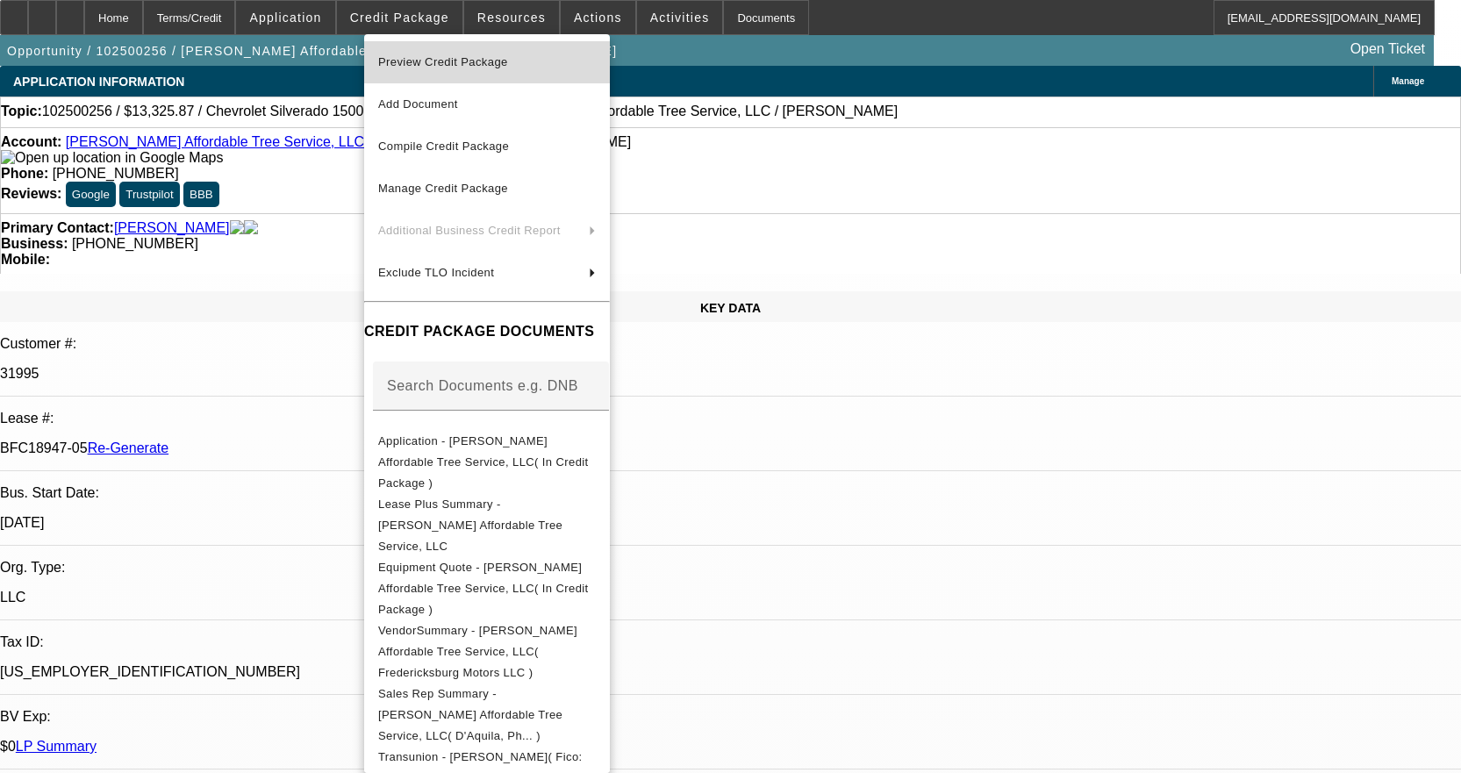
click at [496, 55] on span "Preview Credit Package" at bounding box center [443, 61] width 130 height 13
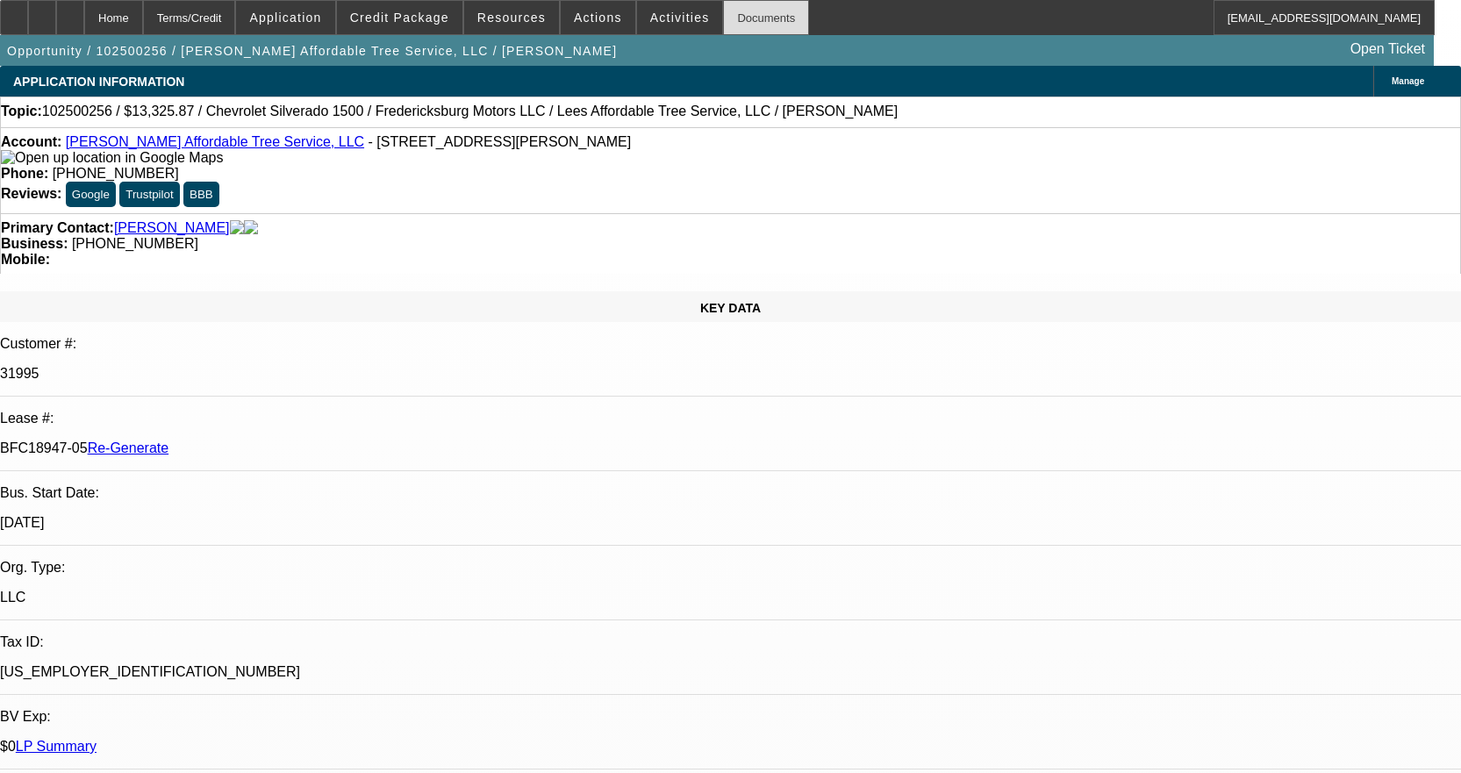
click at [748, 18] on div "Documents" at bounding box center [766, 17] width 86 height 35
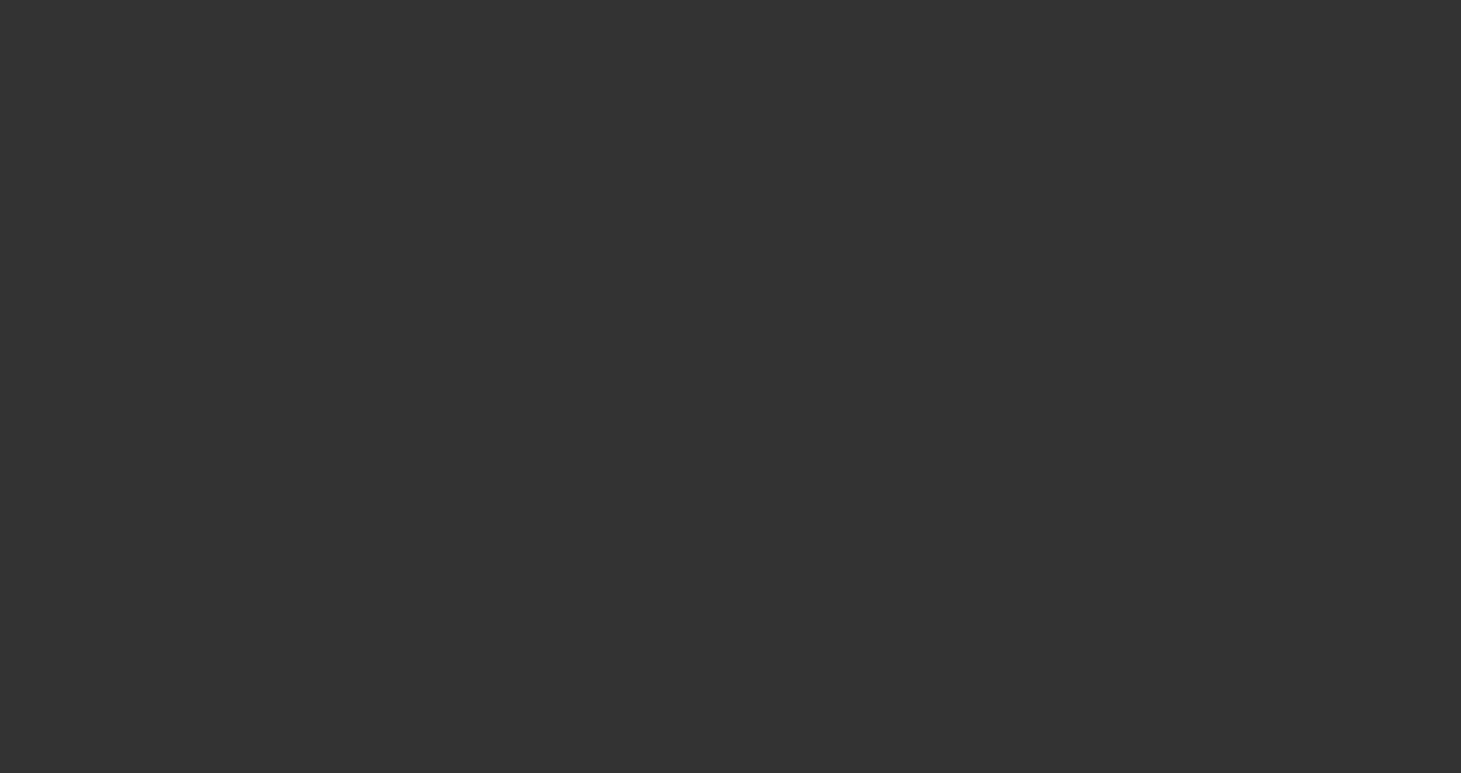
select select "3"
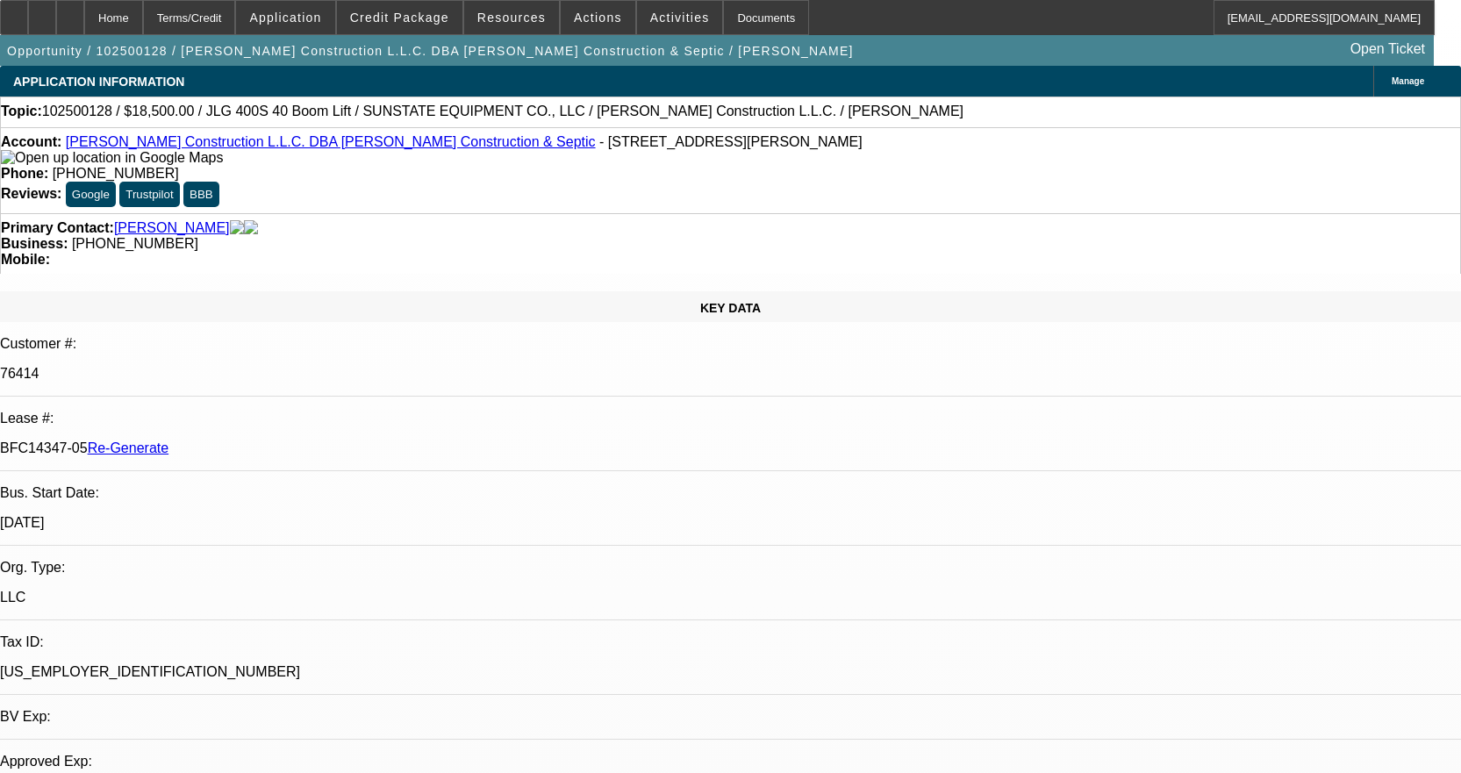
select select "0"
select select "2"
select select "0"
select select "6"
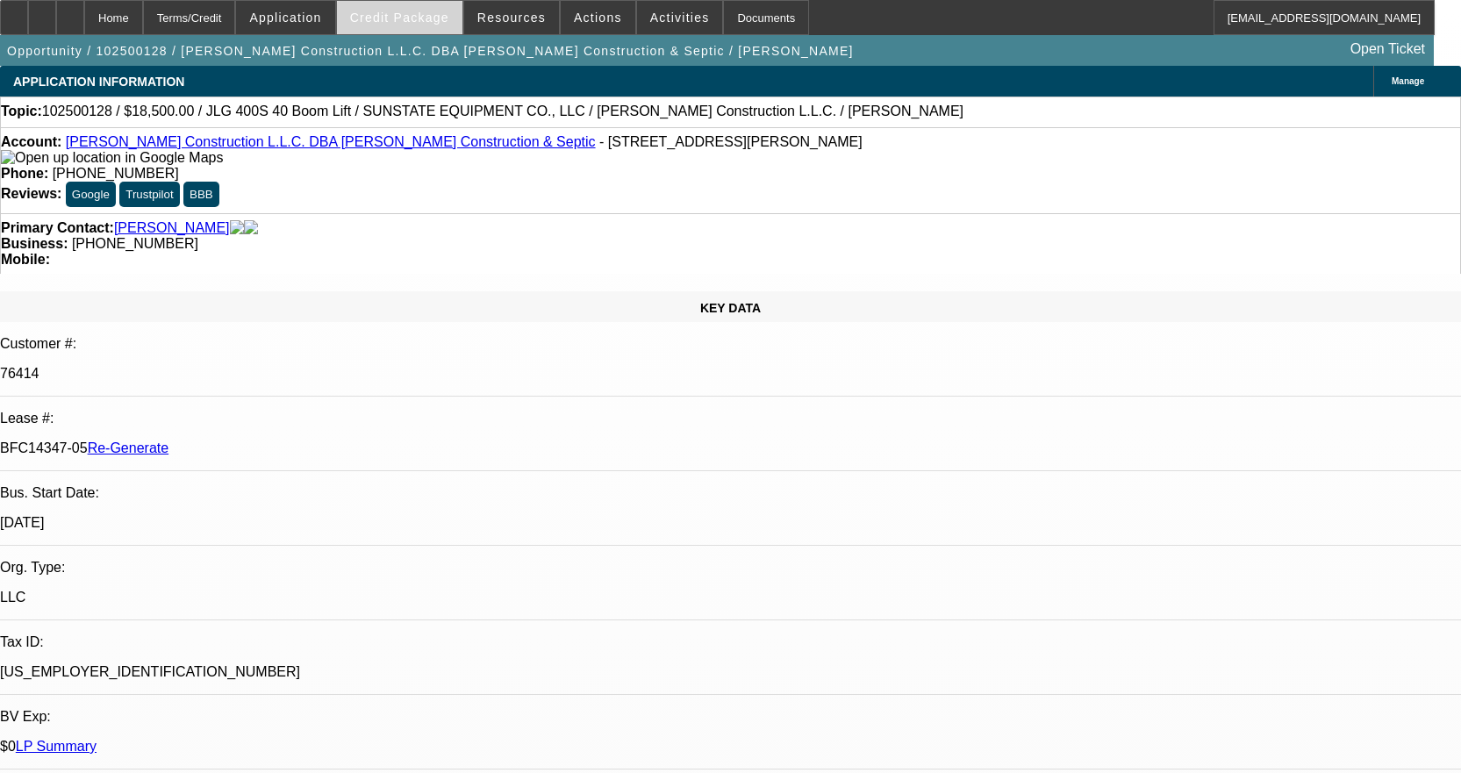
click at [411, 25] on span at bounding box center [400, 17] width 126 height 42
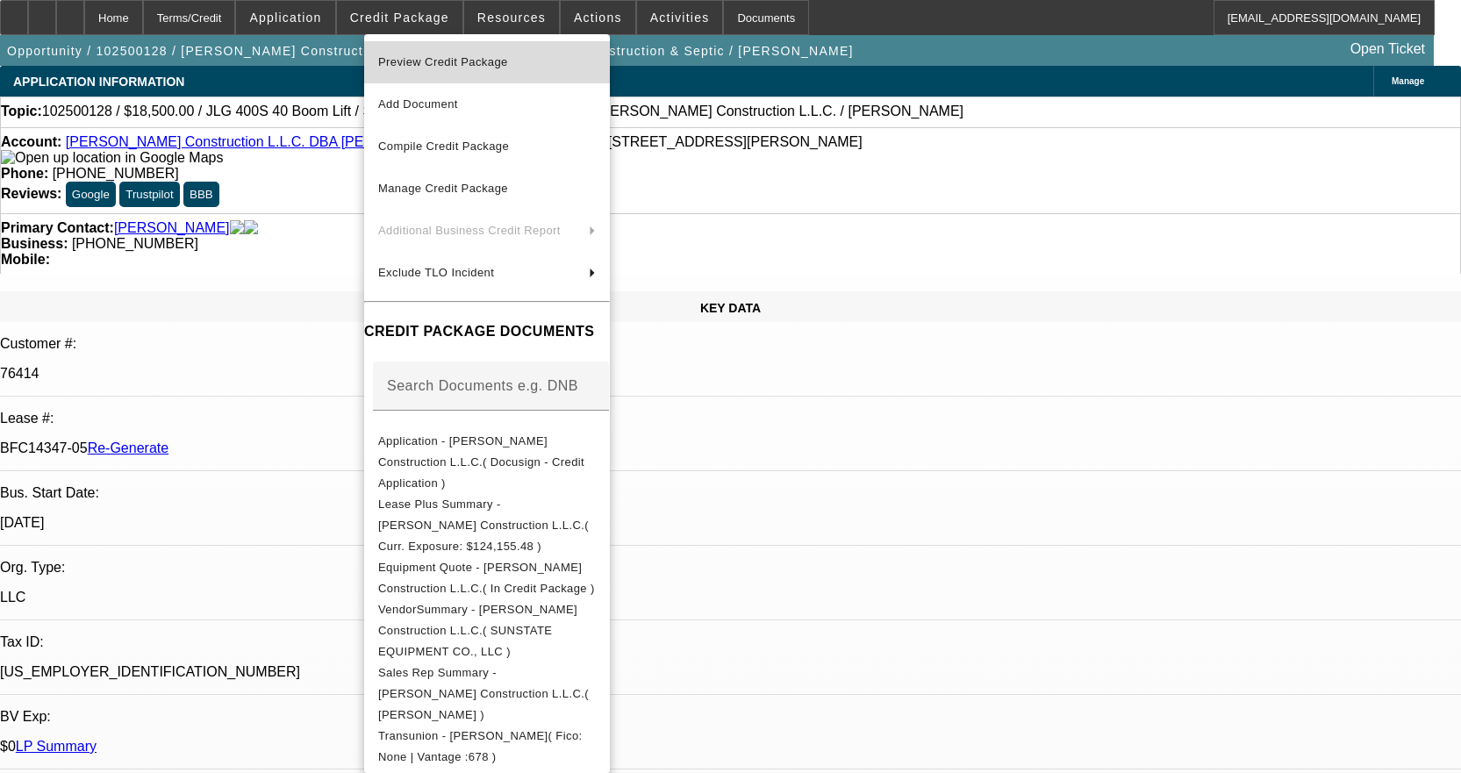
click at [458, 60] on span "Preview Credit Package" at bounding box center [443, 61] width 130 height 13
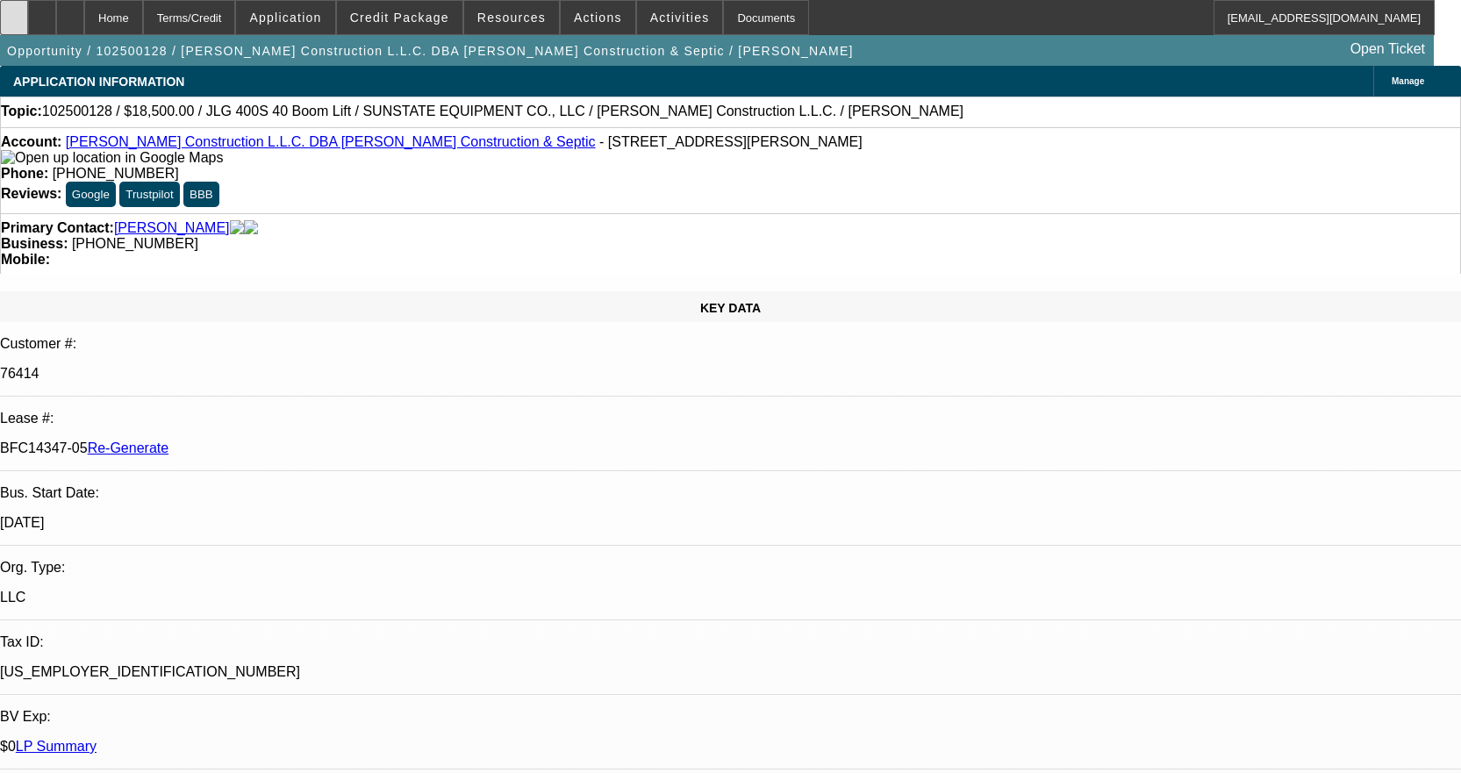
click at [14, 11] on icon at bounding box center [14, 11] width 0 height 0
click at [650, 19] on span "Activities" at bounding box center [680, 18] width 60 height 14
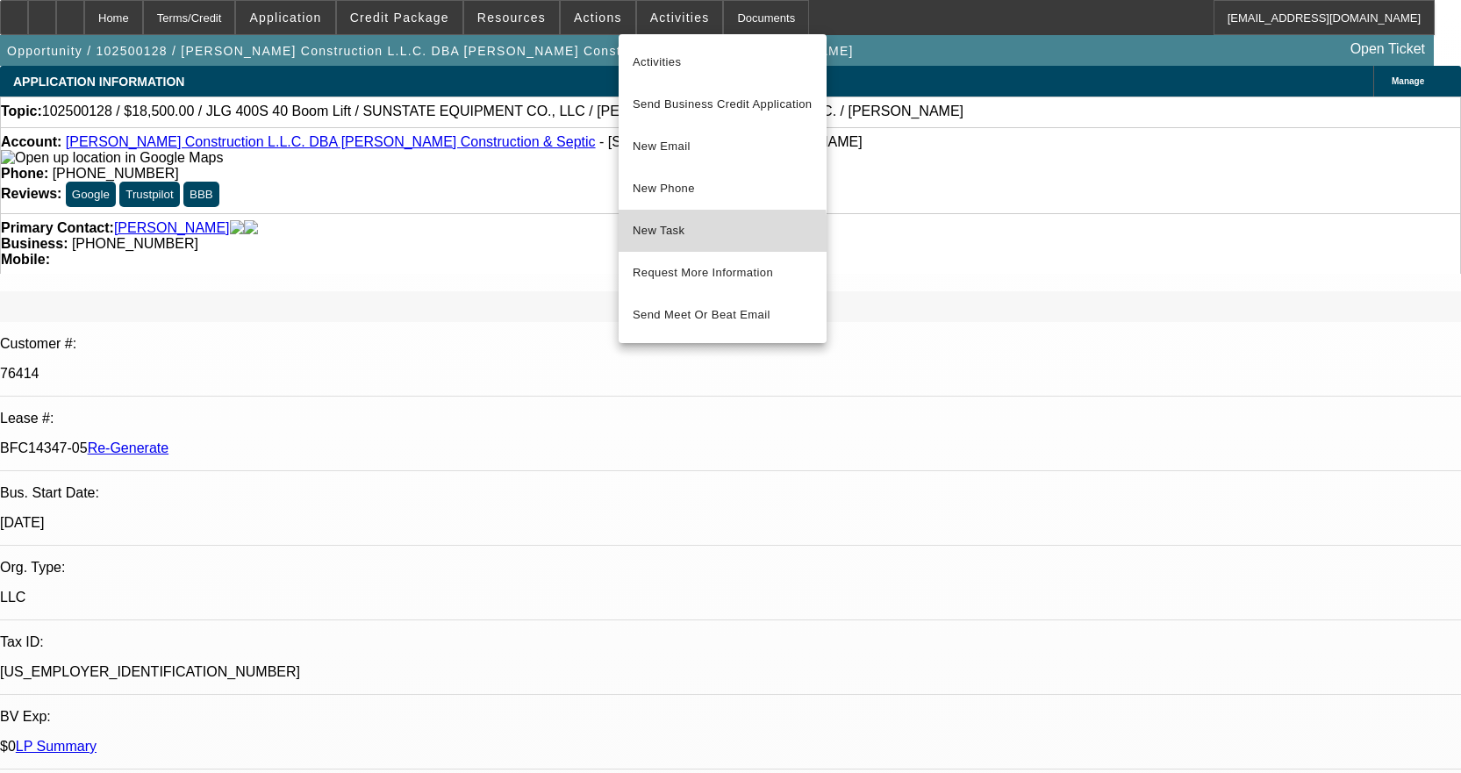
click at [677, 238] on span "New Task" at bounding box center [723, 230] width 180 height 21
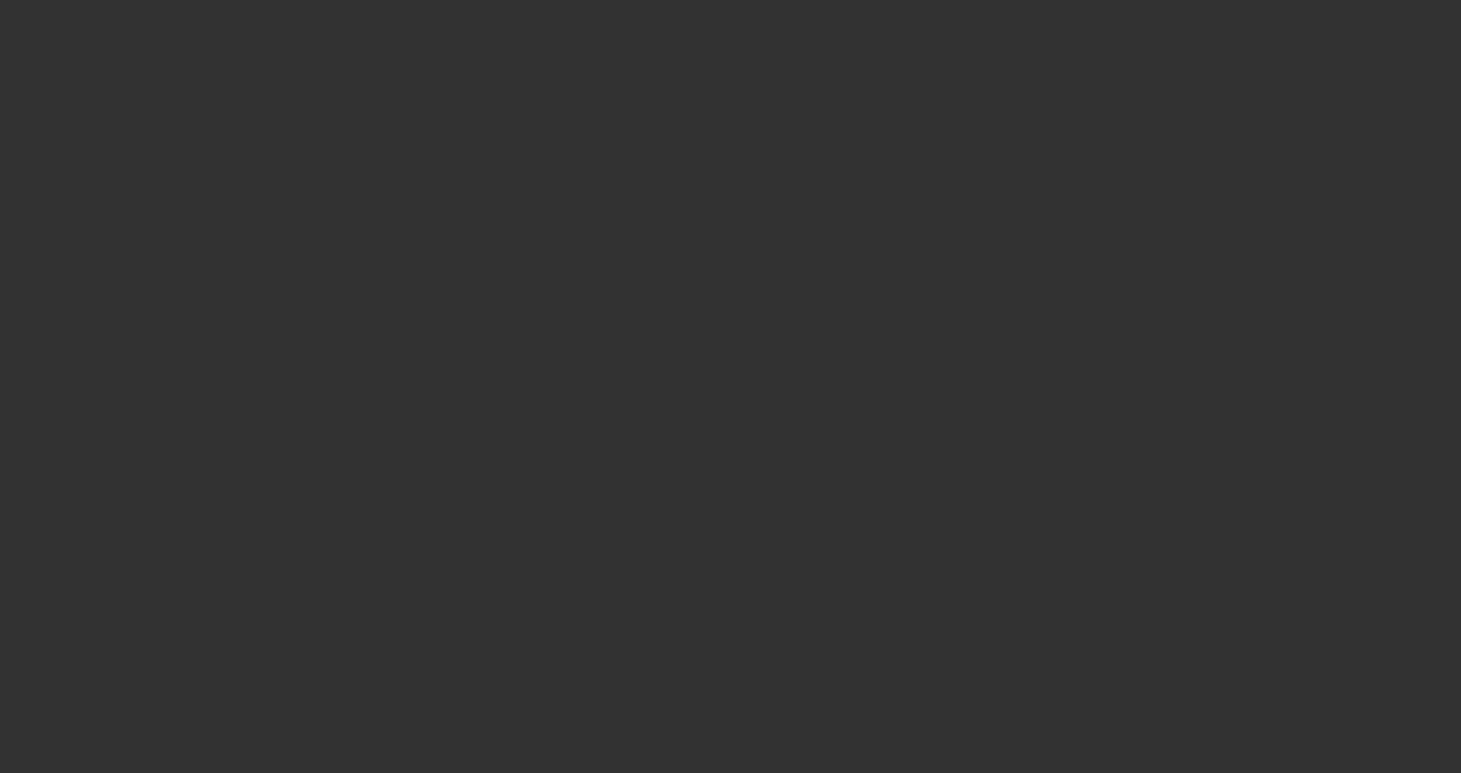
select select "4"
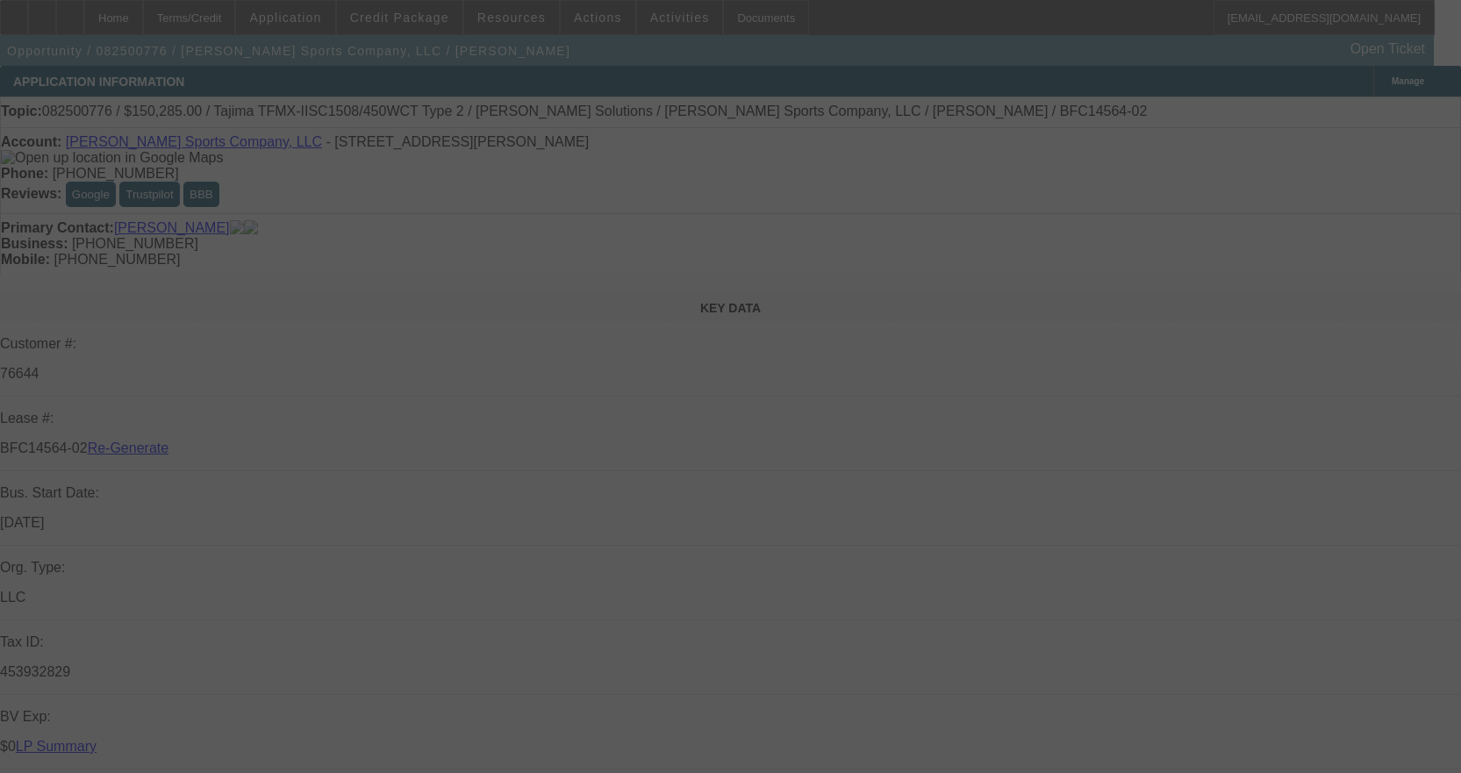
select select "0"
select select "2"
select select "0"
select select "2"
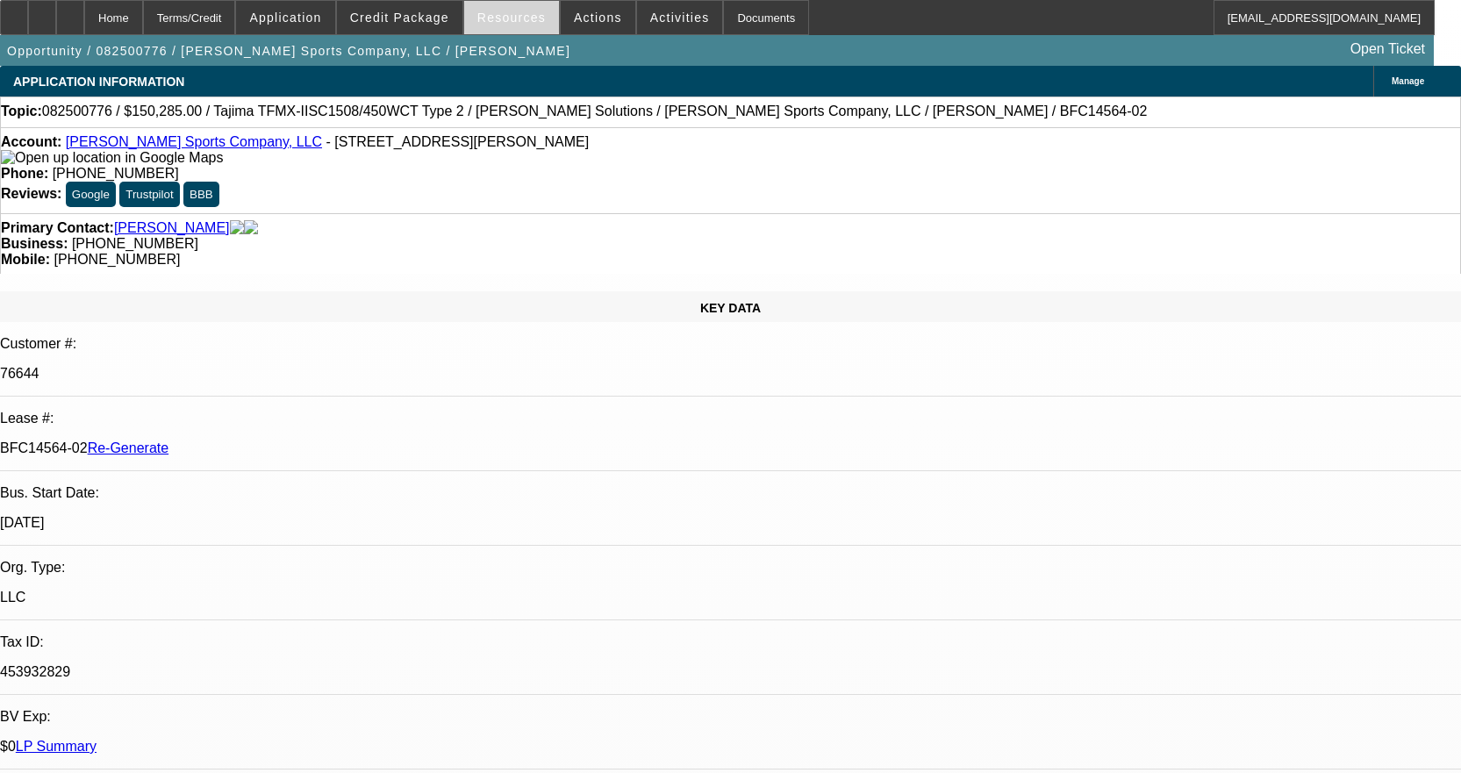
click at [527, 19] on span "Resources" at bounding box center [511, 18] width 68 height 14
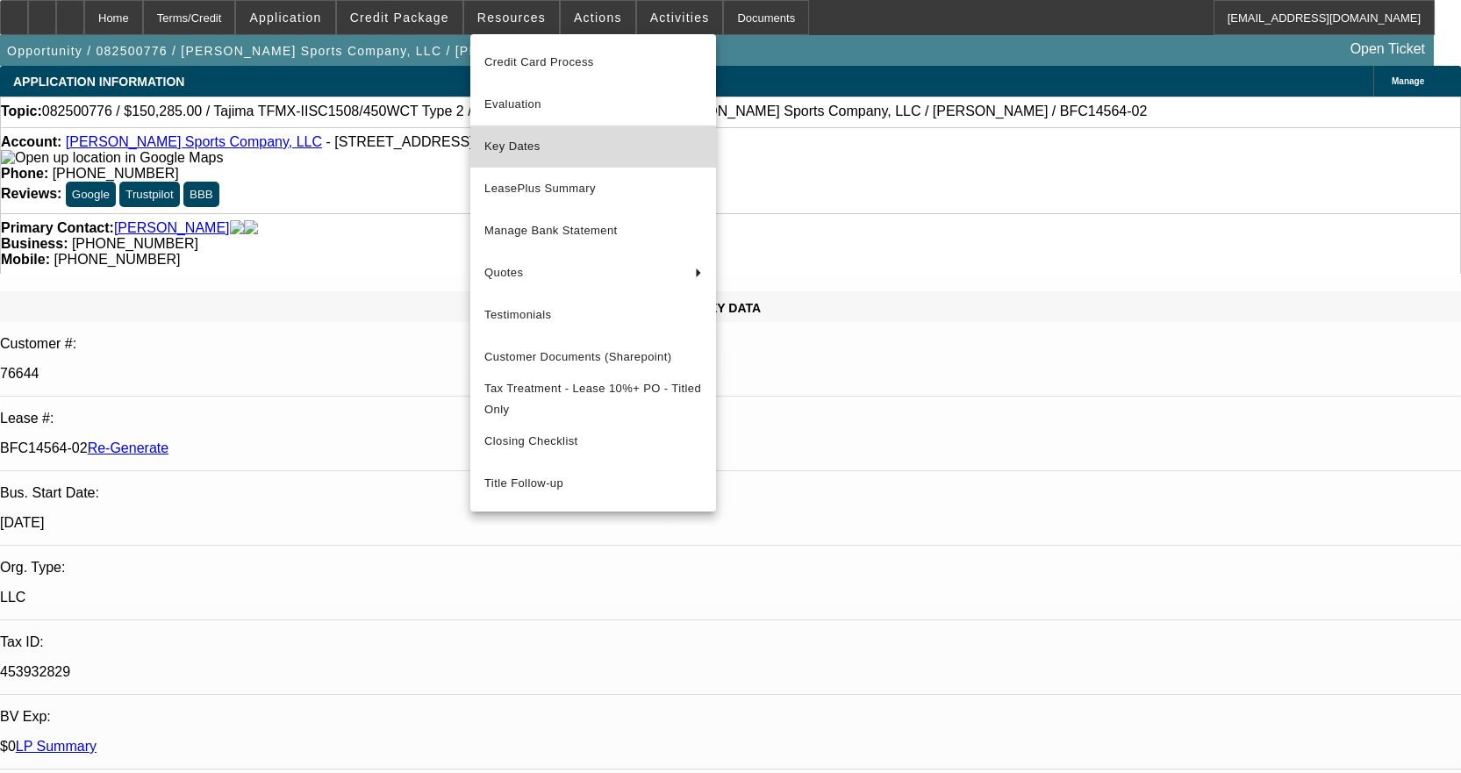
click at [576, 159] on button "Key Dates" at bounding box center [593, 147] width 246 height 42
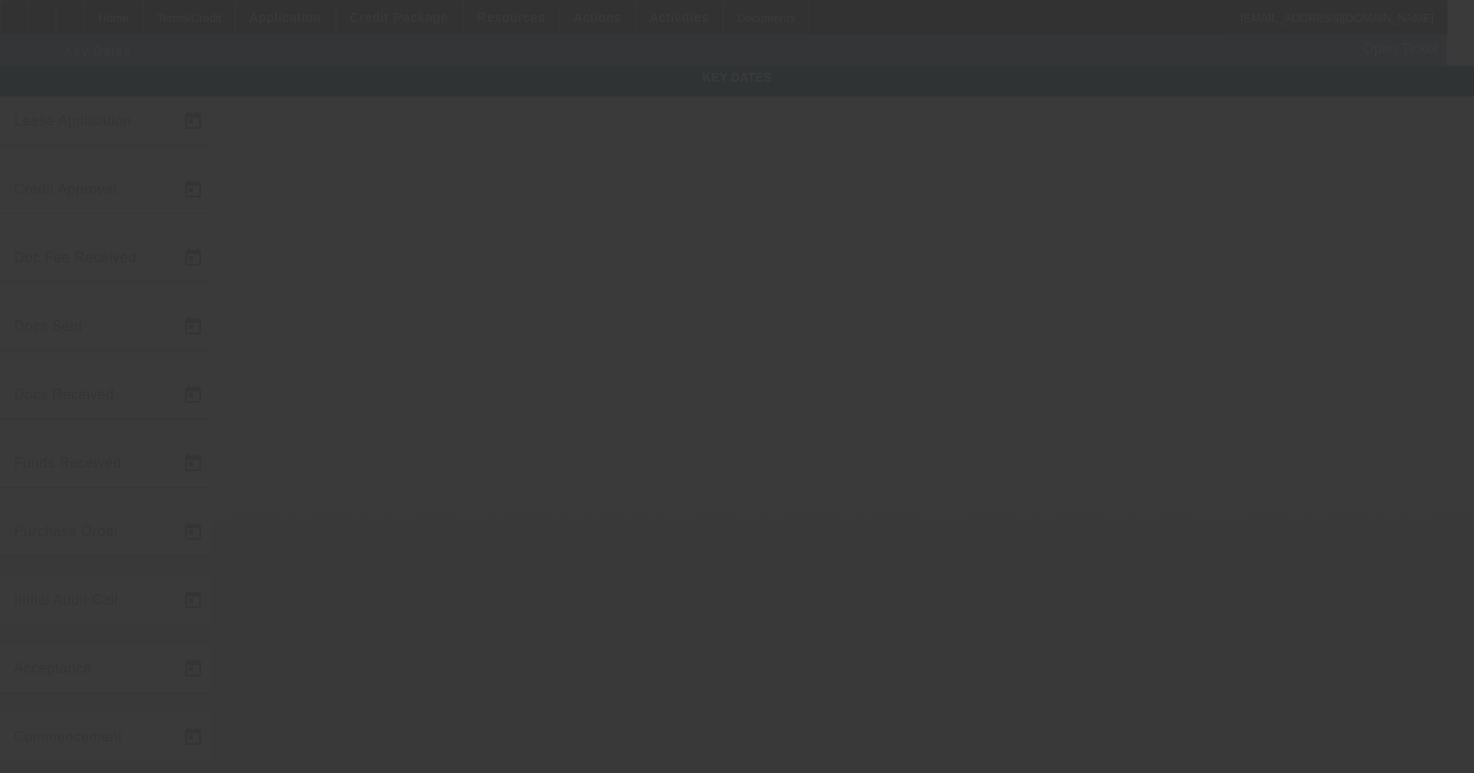
type input "8/29/2025"
type input "9/9/2025"
type input "9/4/2025"
type input "9/9/2025"
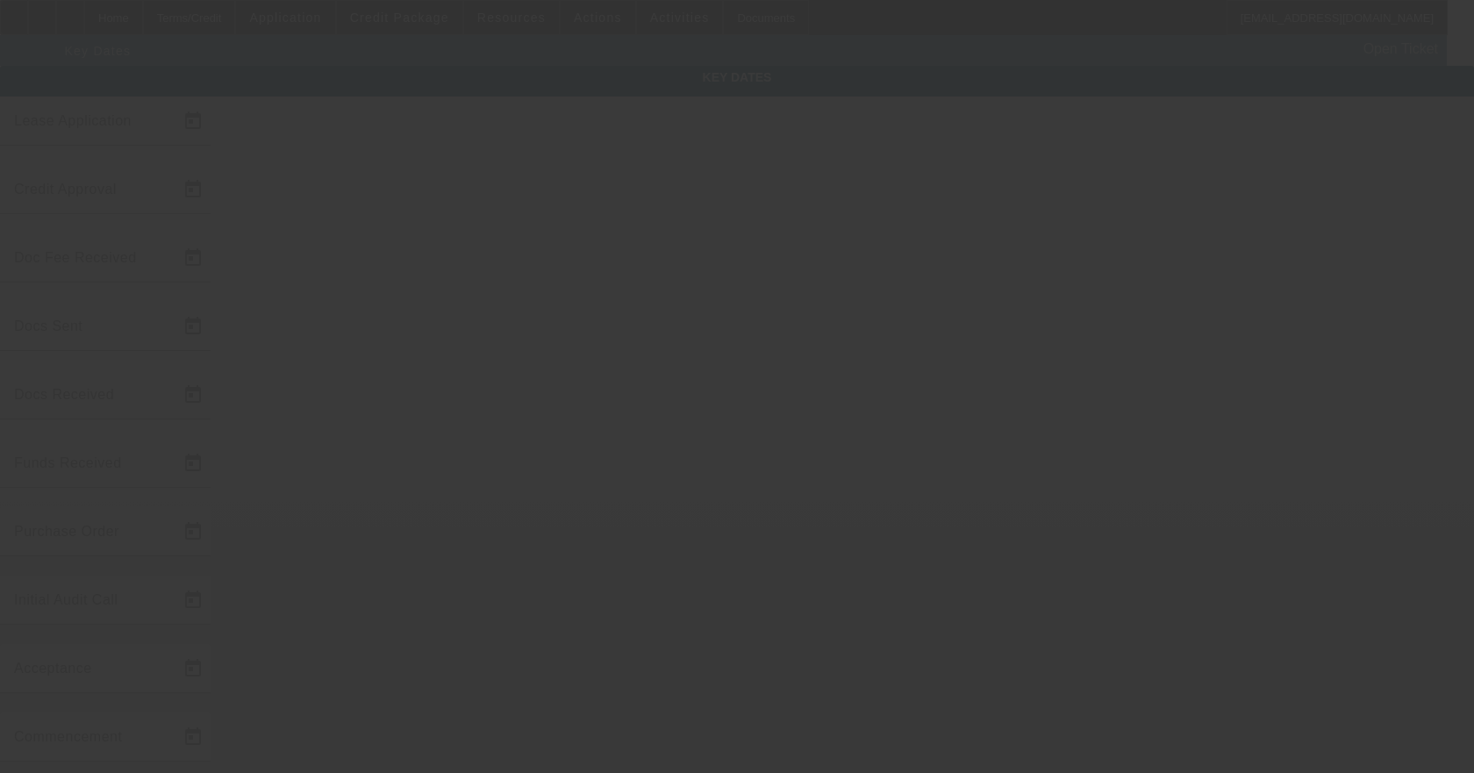
type input "9/9/2025"
type input "[DATE]"
type input "10/15/2025"
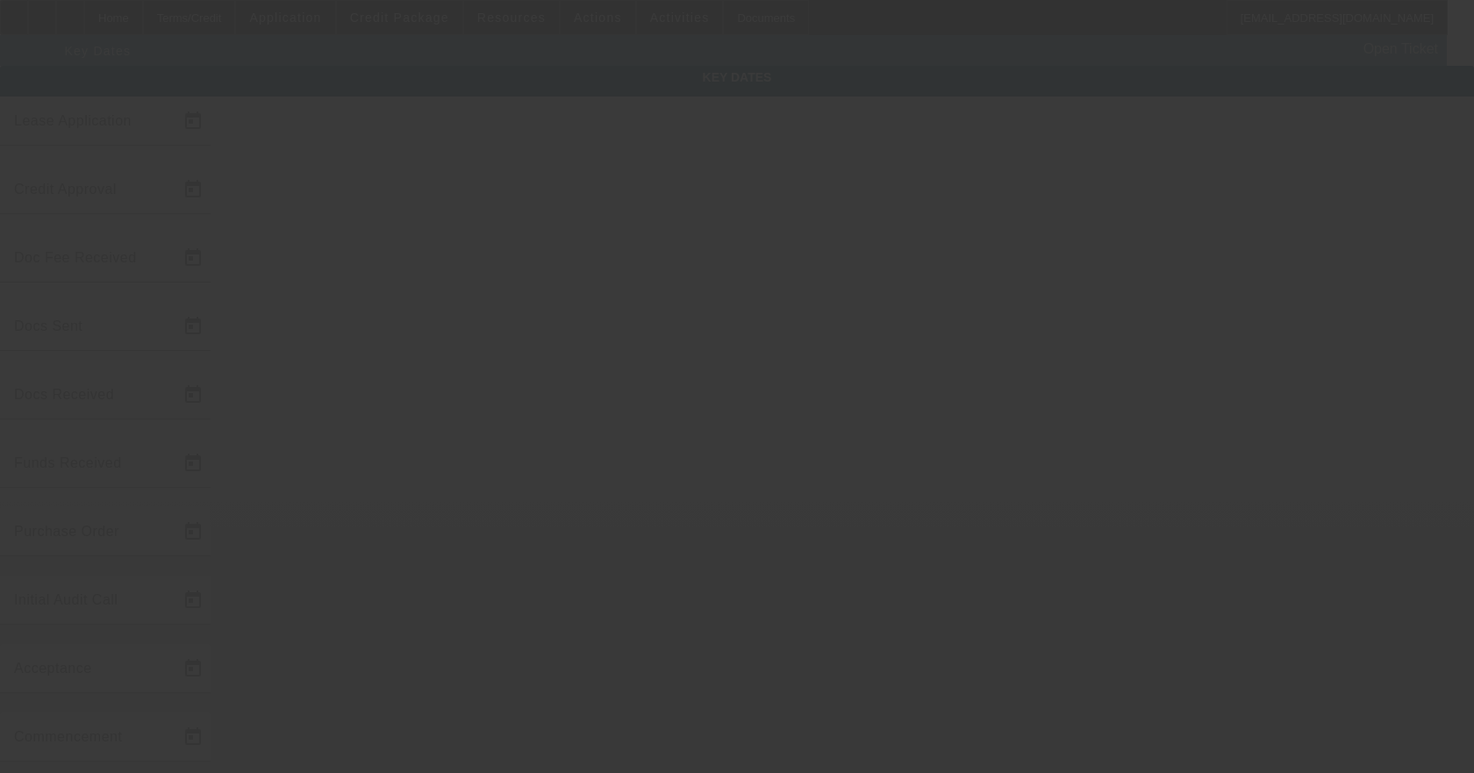
type input "11/15/2025"
type input "10/14/2025"
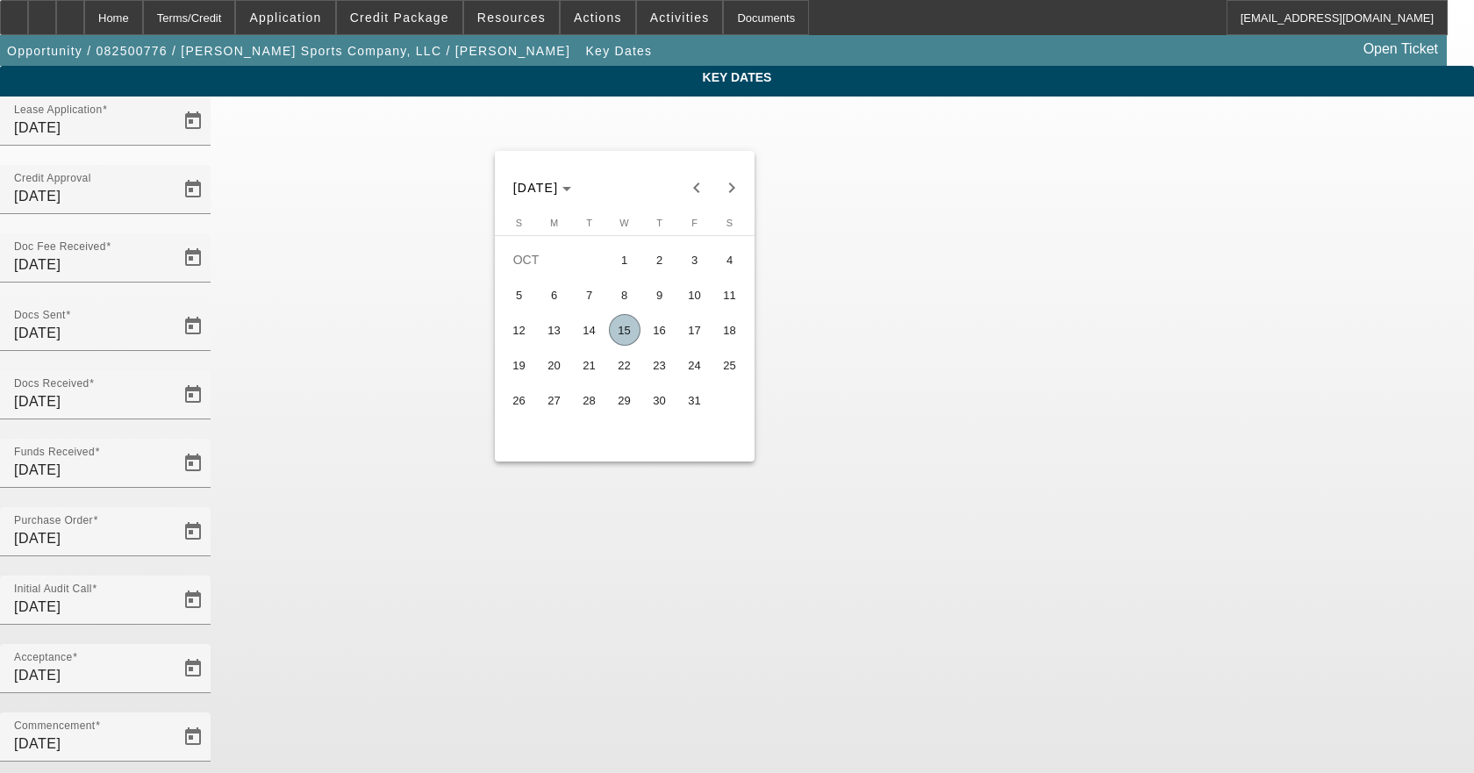
click at [595, 341] on span "14" at bounding box center [590, 330] width 32 height 32
type input "10/14/2025"
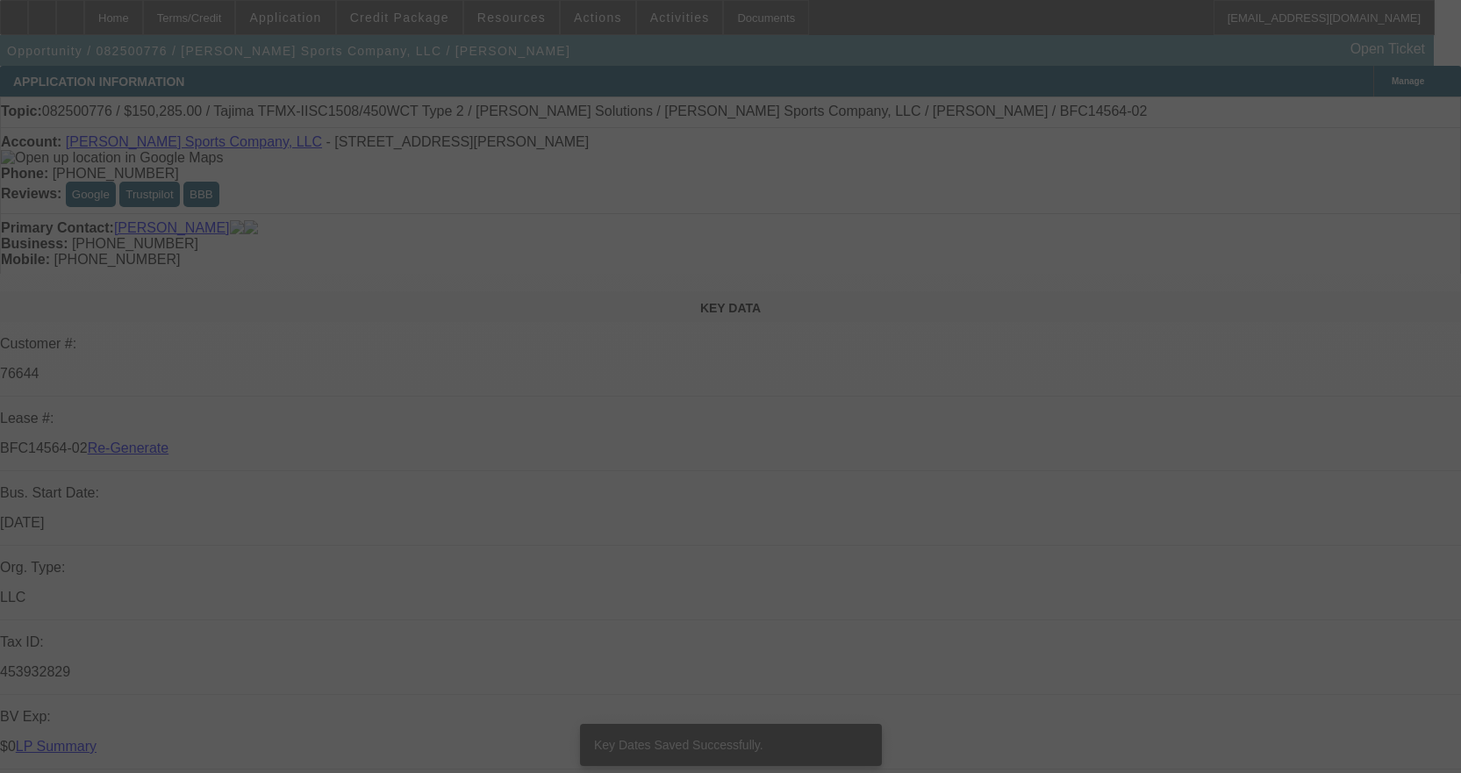
select select "4"
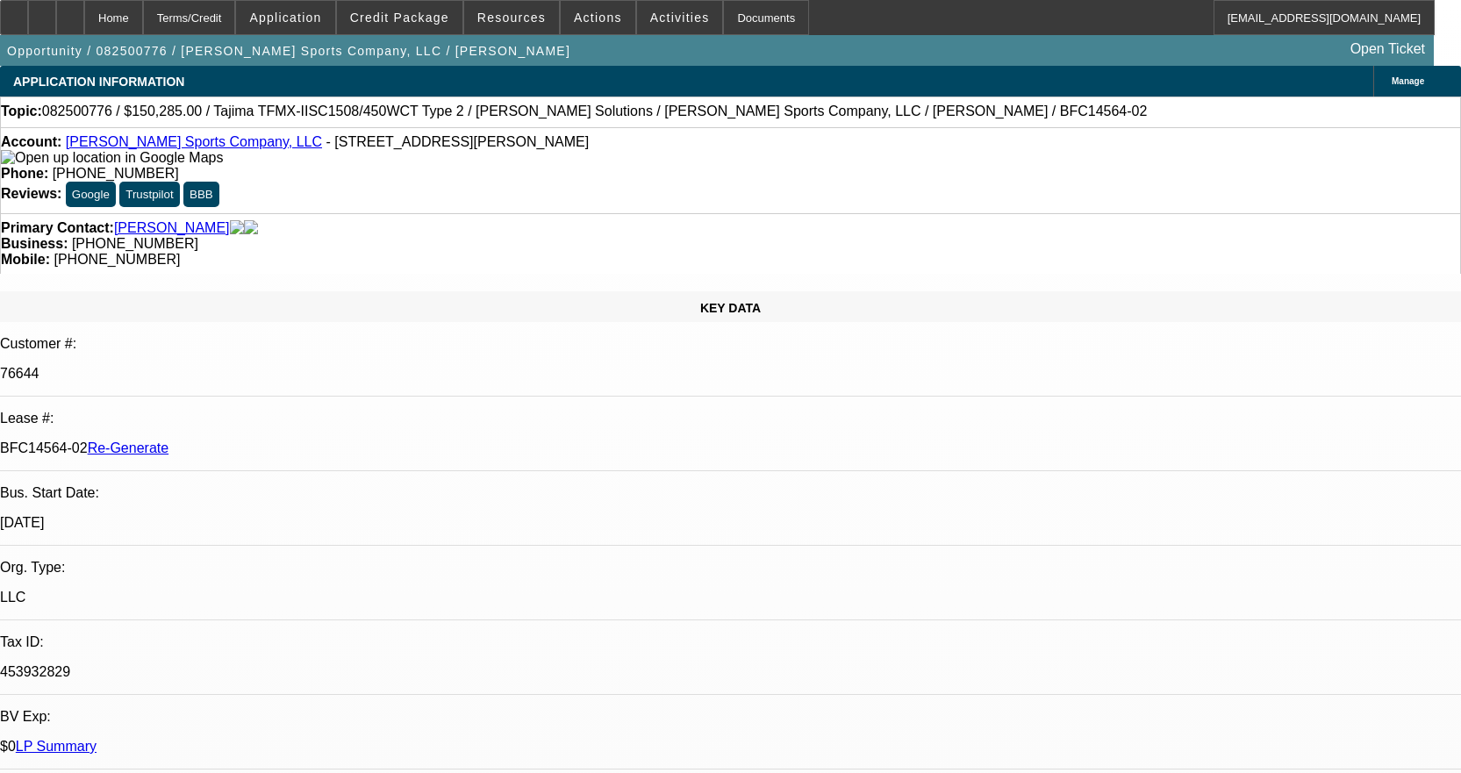
select select "0"
select select "2"
select select "0"
select select "2"
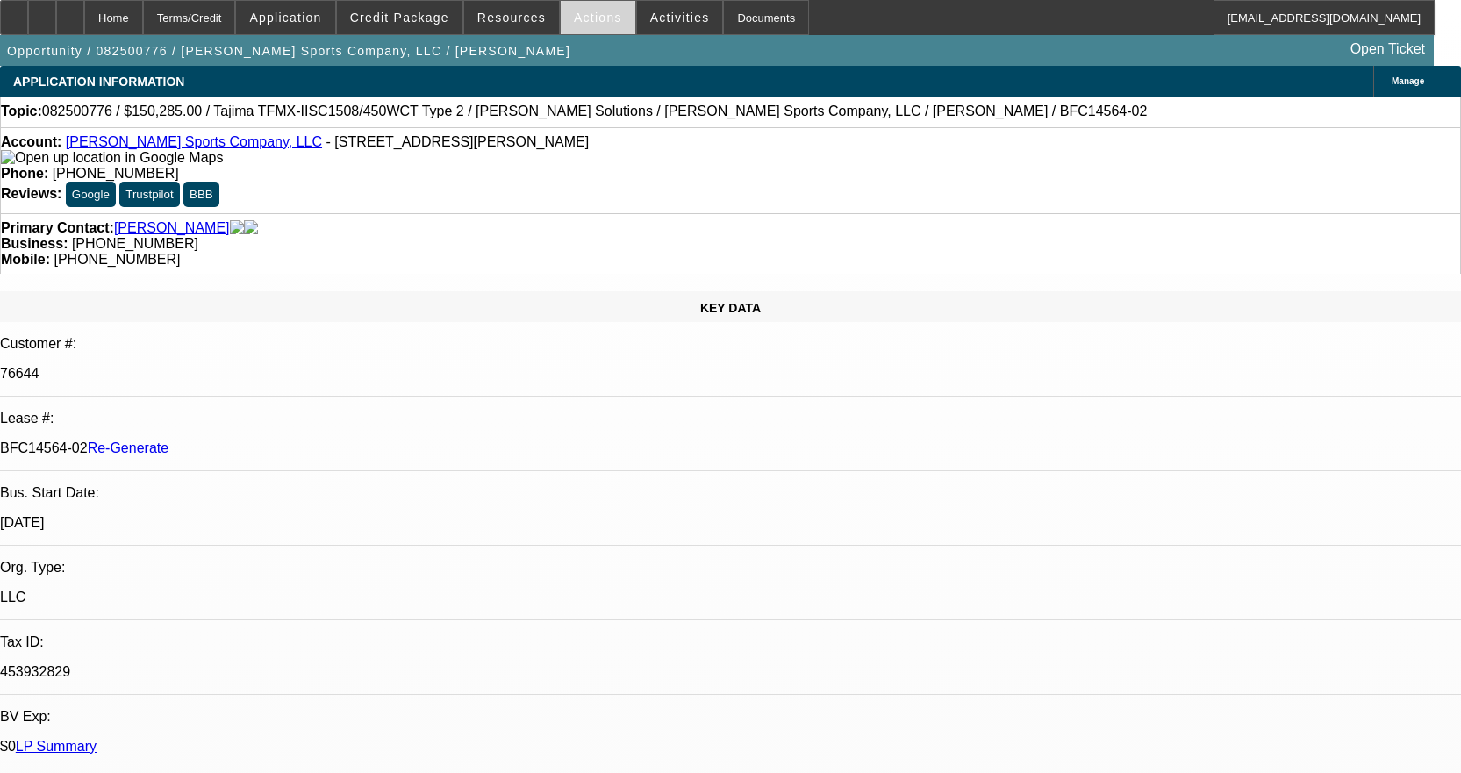
click at [574, 24] on span "Actions" at bounding box center [598, 18] width 48 height 14
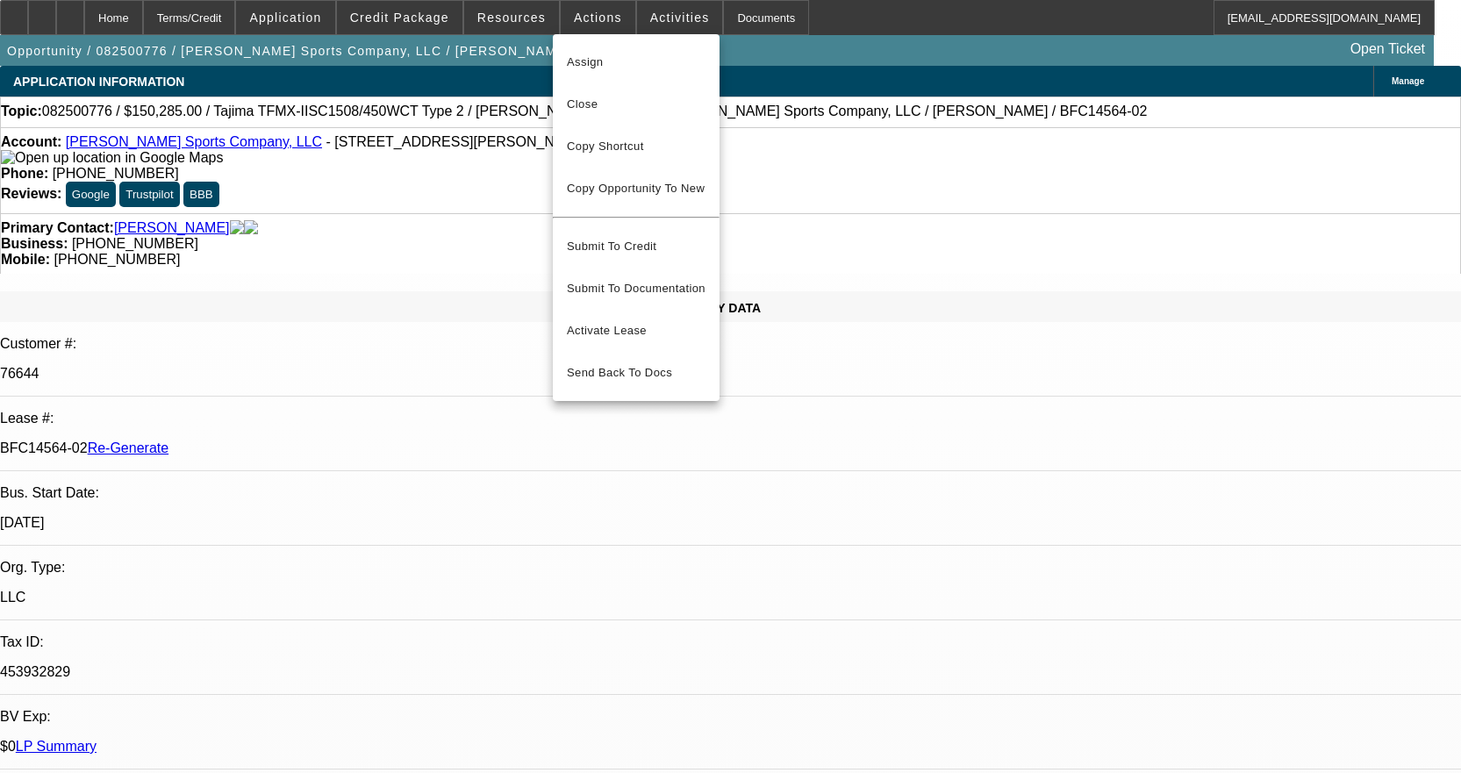
click at [660, 15] on div at bounding box center [730, 386] width 1461 height 773
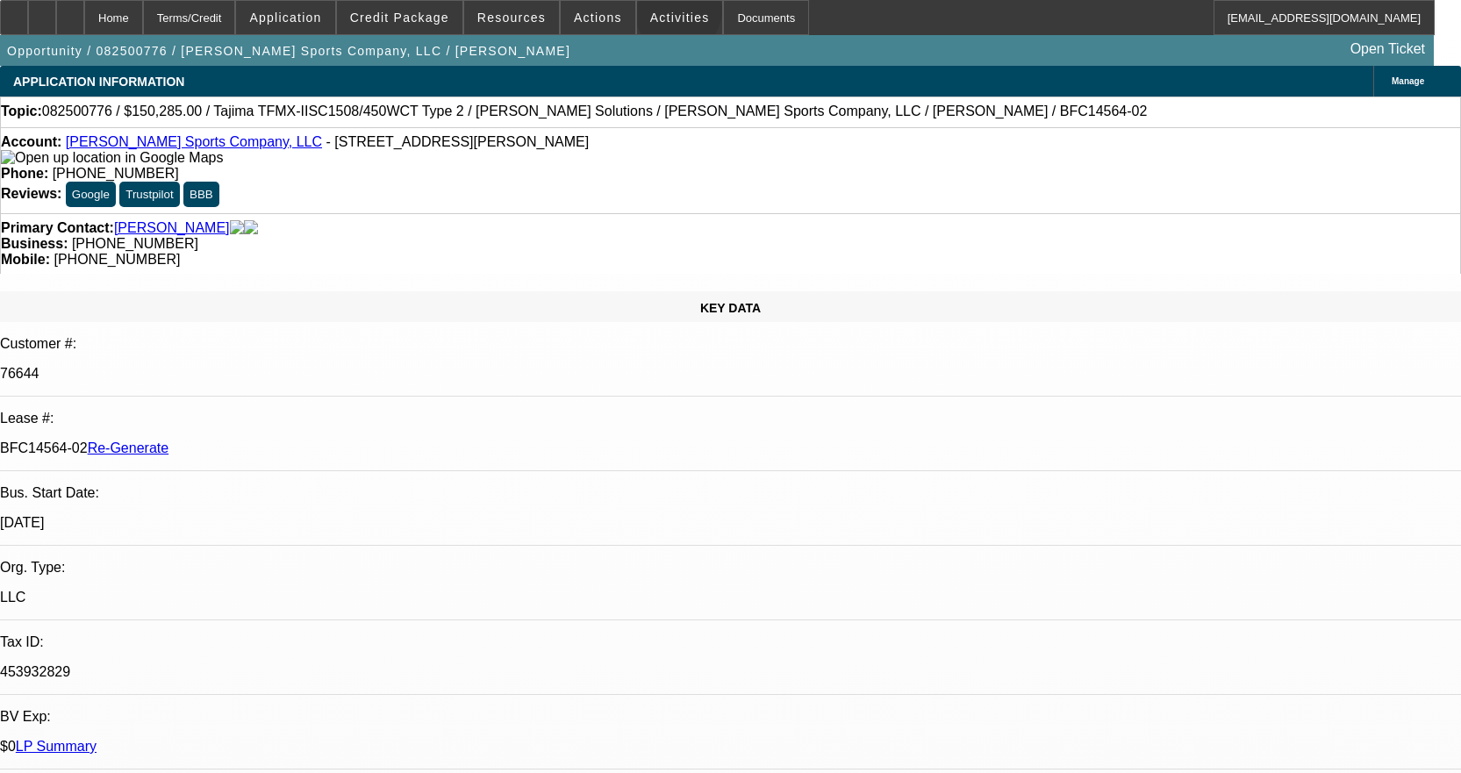
click at [660, 15] on span "Activities" at bounding box center [680, 18] width 60 height 14
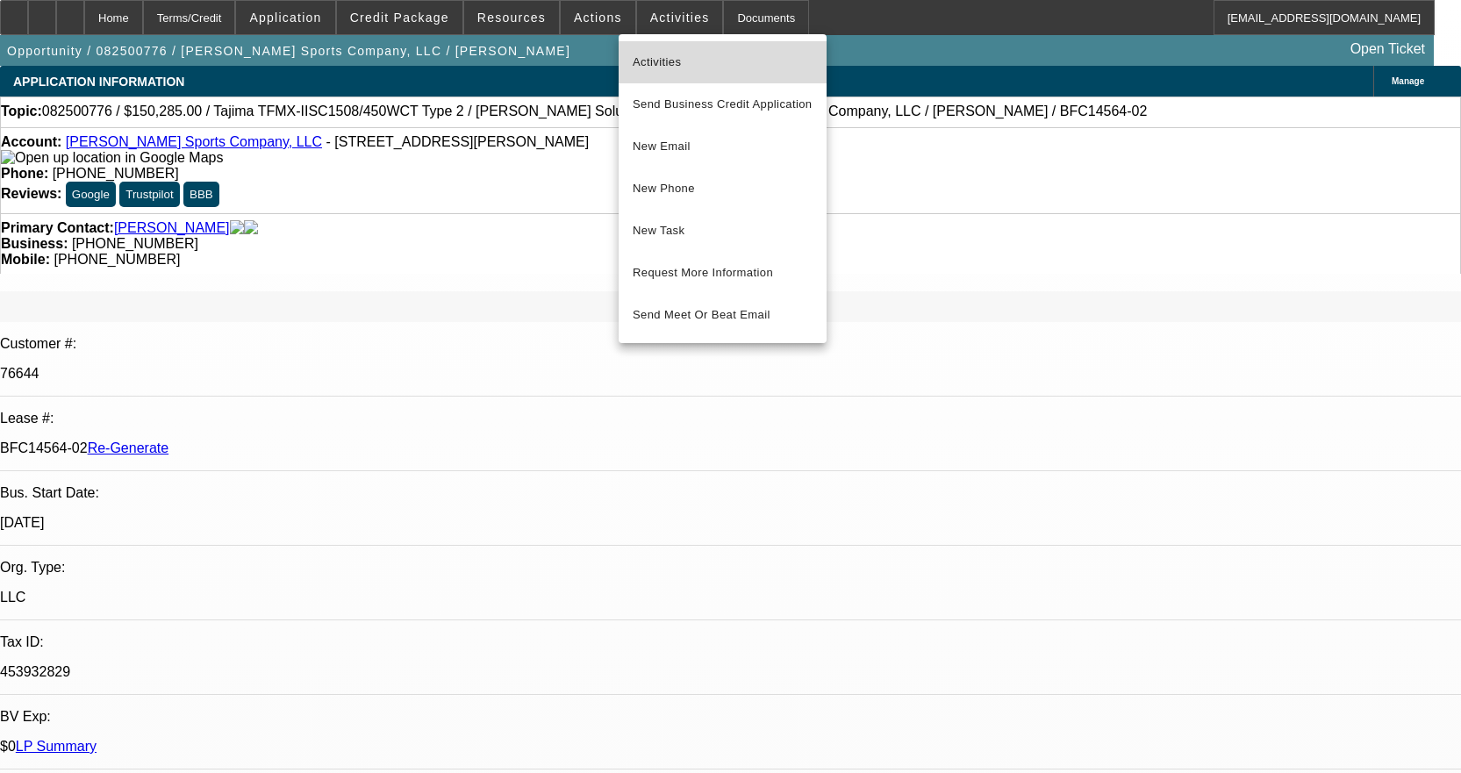
click at [671, 51] on button "Activities" at bounding box center [723, 62] width 208 height 42
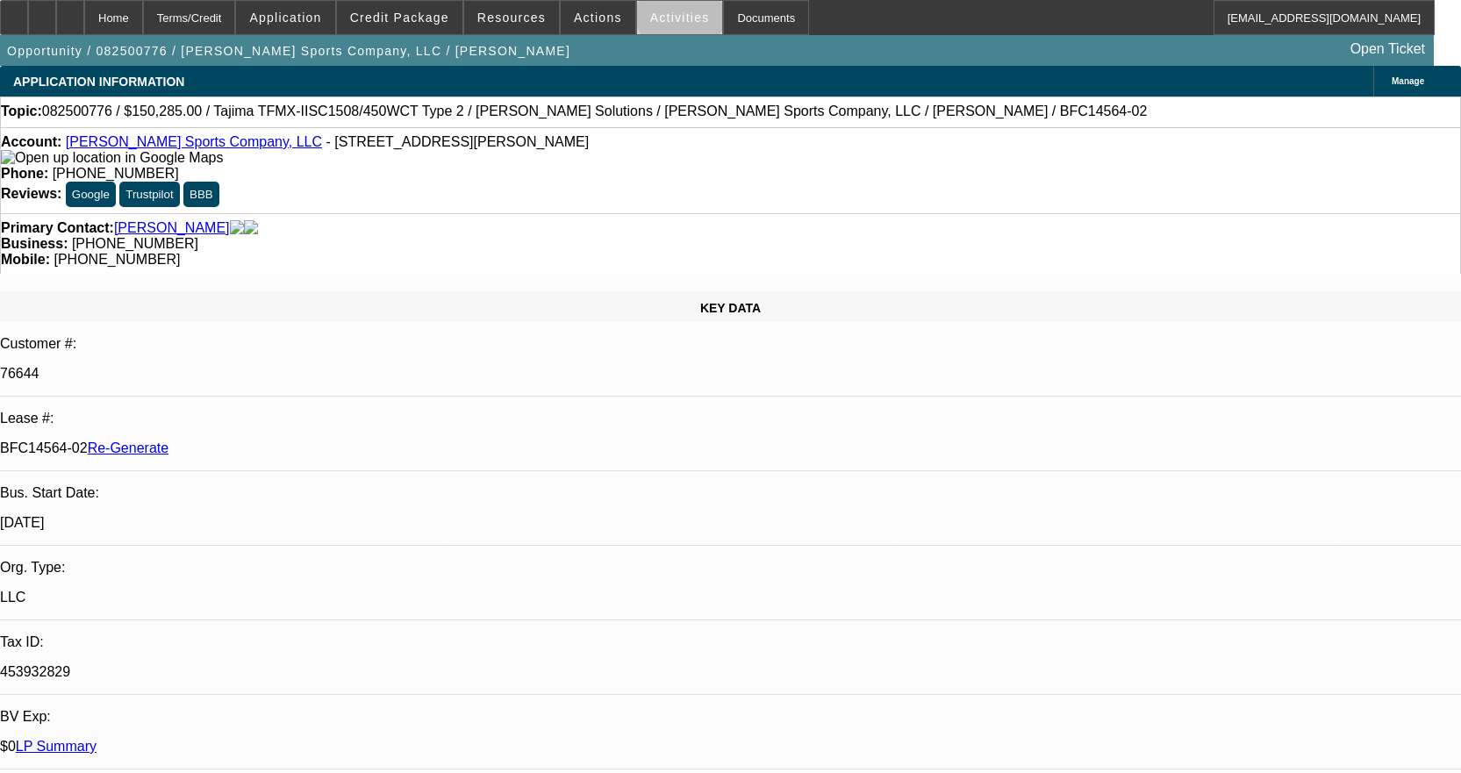
click at [663, 13] on span "Activities" at bounding box center [680, 18] width 60 height 14
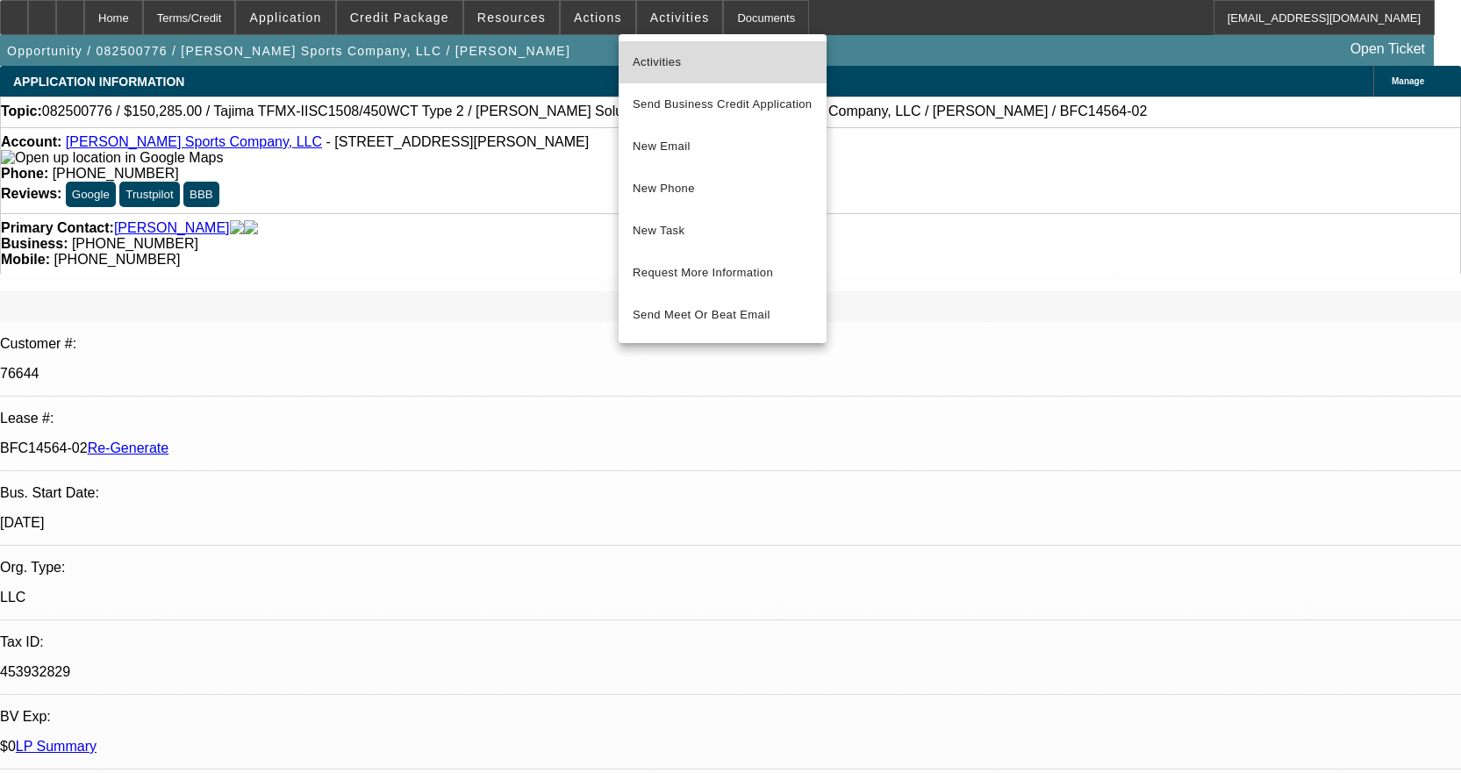
click at [676, 54] on span "Activities" at bounding box center [723, 62] width 180 height 21
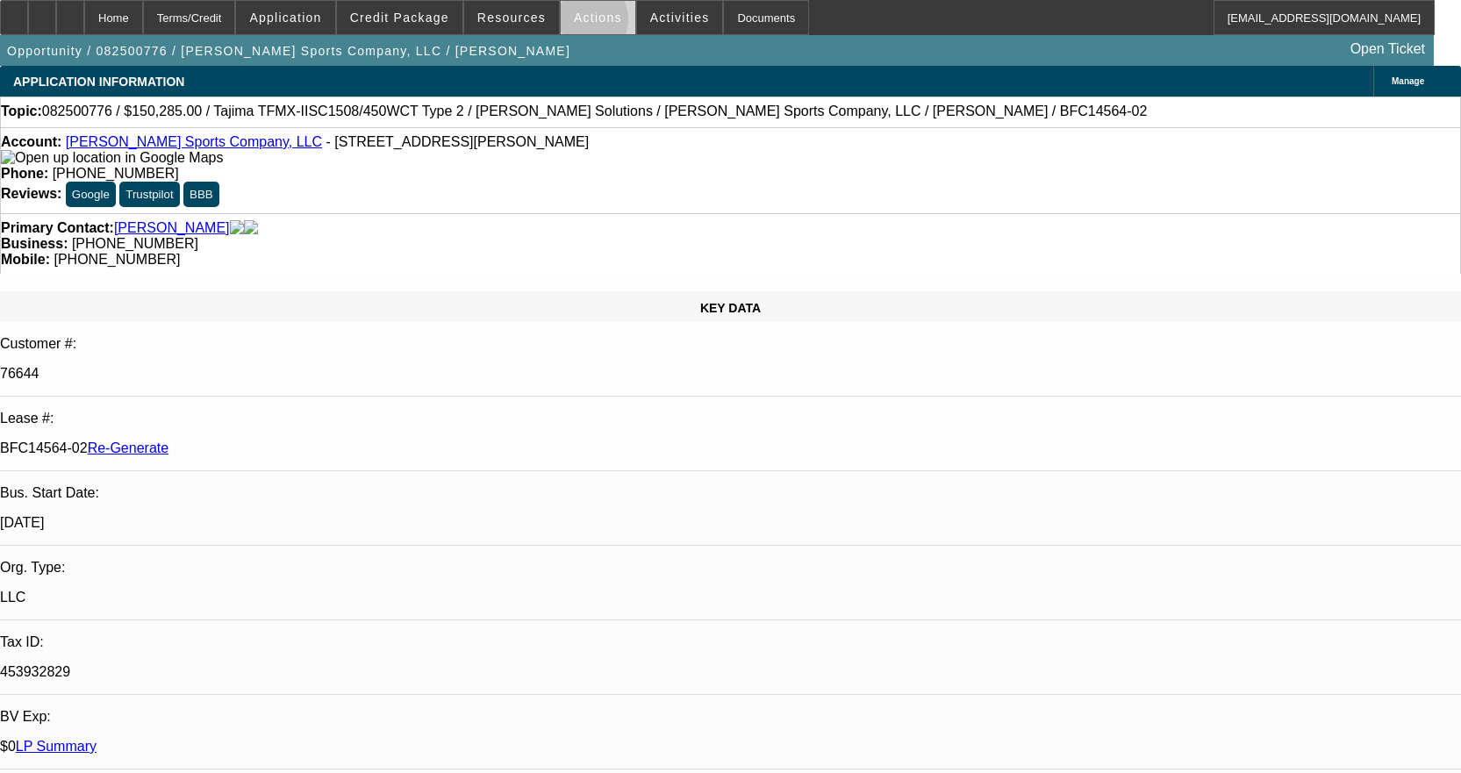
click at [575, 24] on span "Actions" at bounding box center [598, 18] width 48 height 14
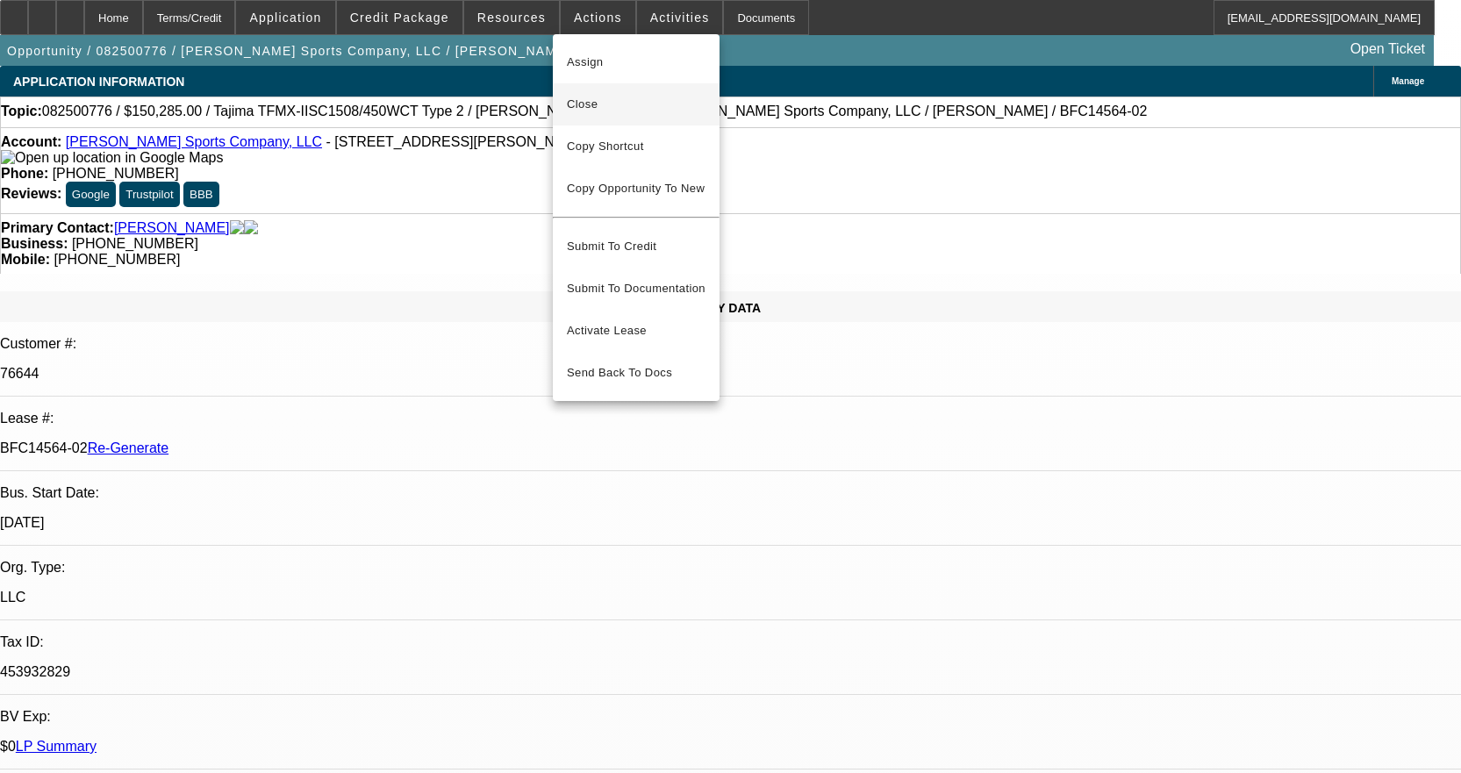
click at [601, 108] on span "Close" at bounding box center [636, 104] width 139 height 21
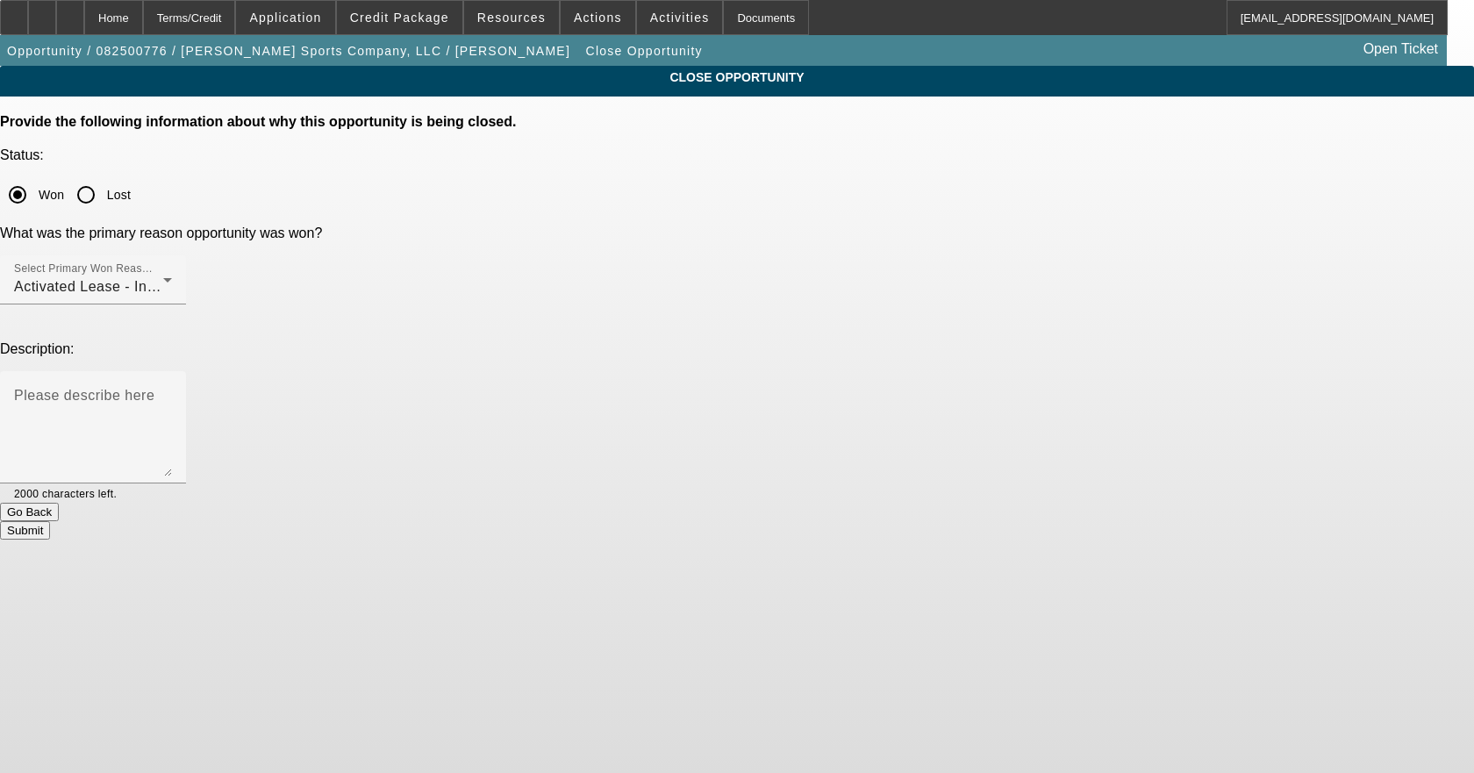
click at [50, 521] on button "Submit" at bounding box center [25, 530] width 50 height 18
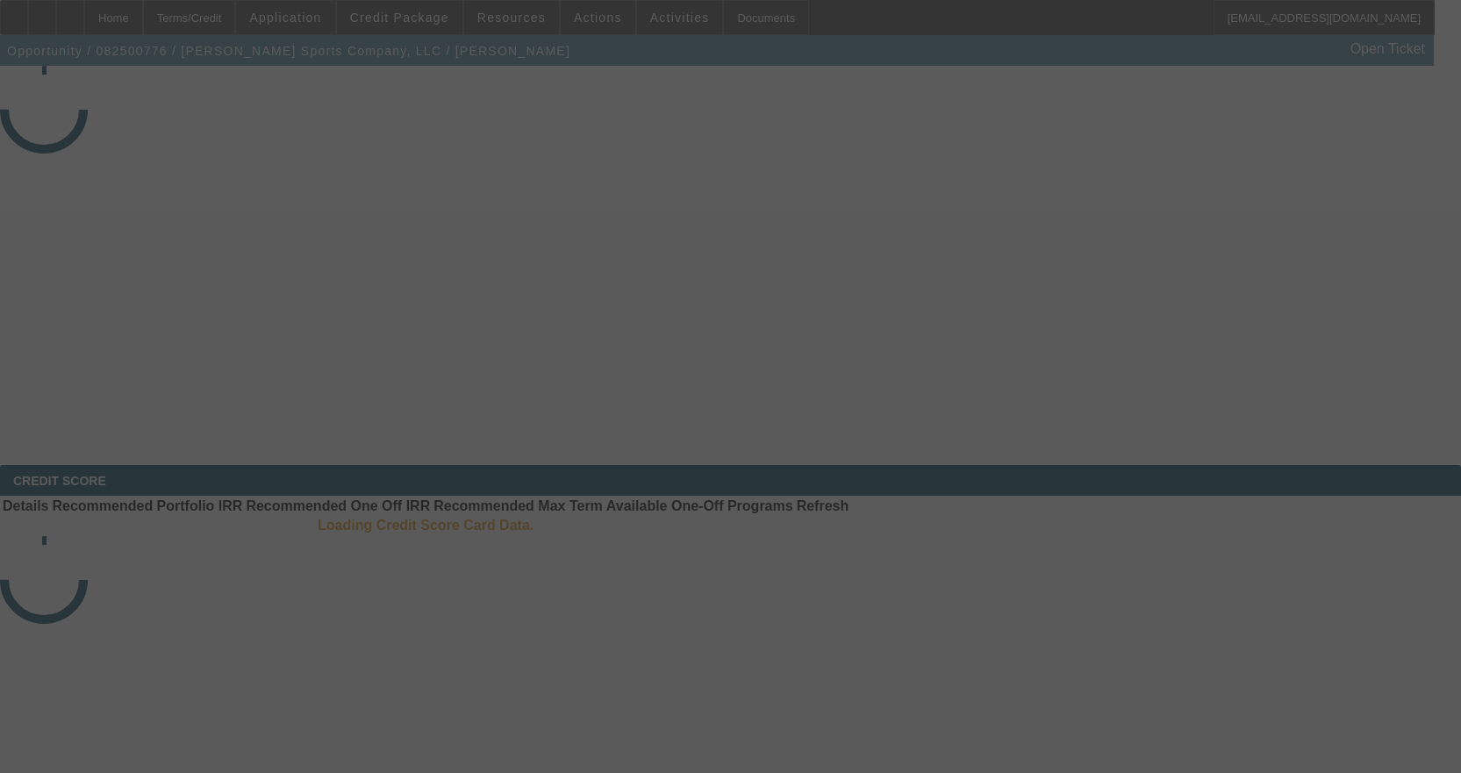
select select "4"
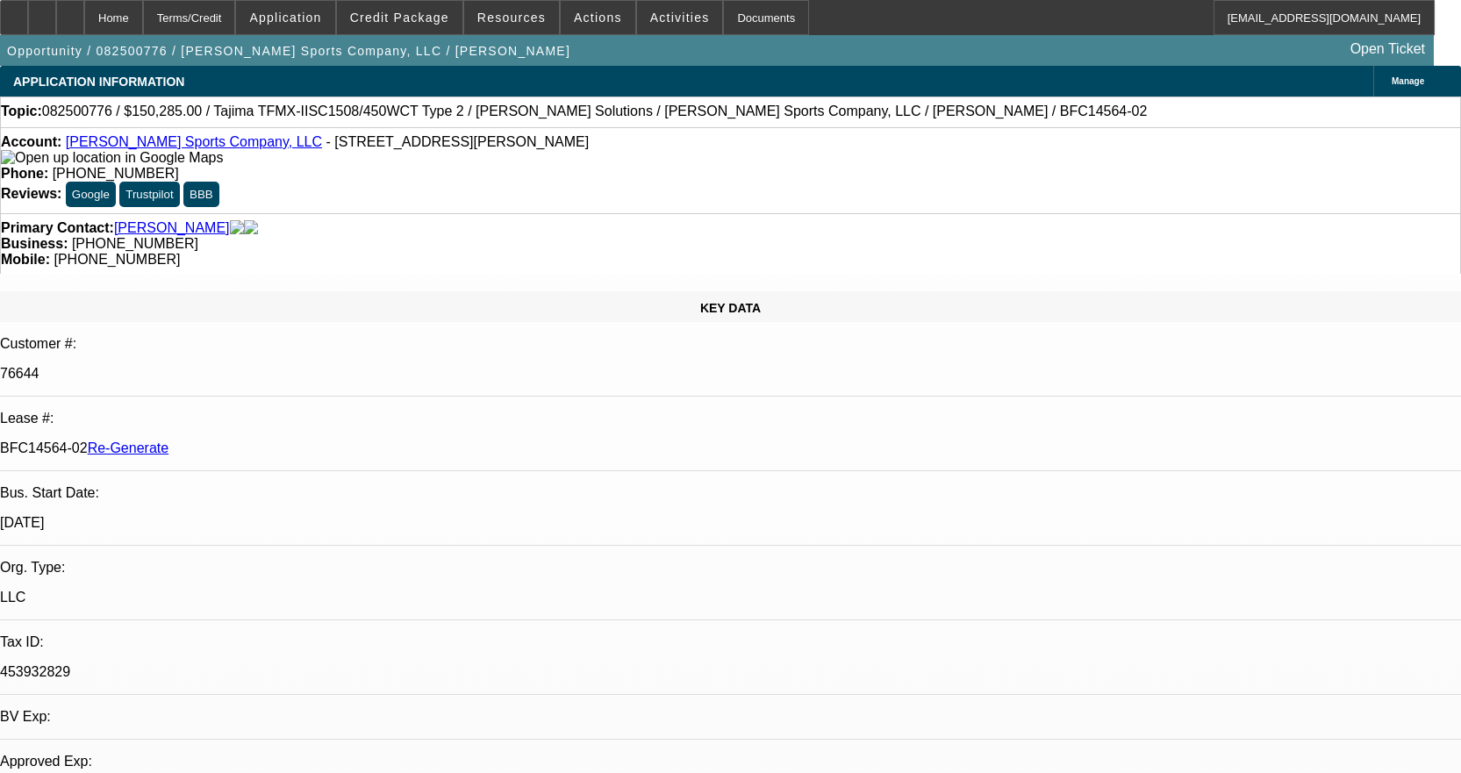
select select "0"
select select "2"
select select "0"
select select "2"
